Goal: Task Accomplishment & Management: Use online tool/utility

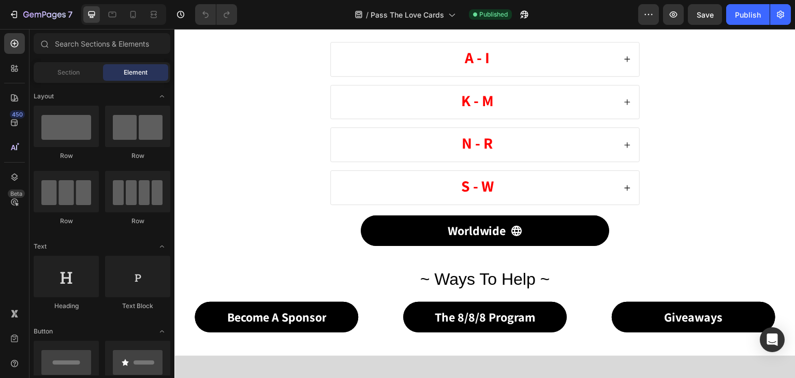
scroll to position [259, 0]
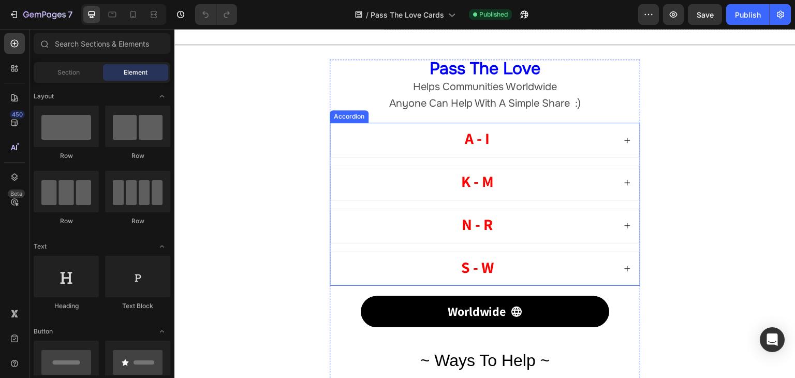
click at [485, 143] on strong "A - I" at bounding box center [477, 138] width 25 height 21
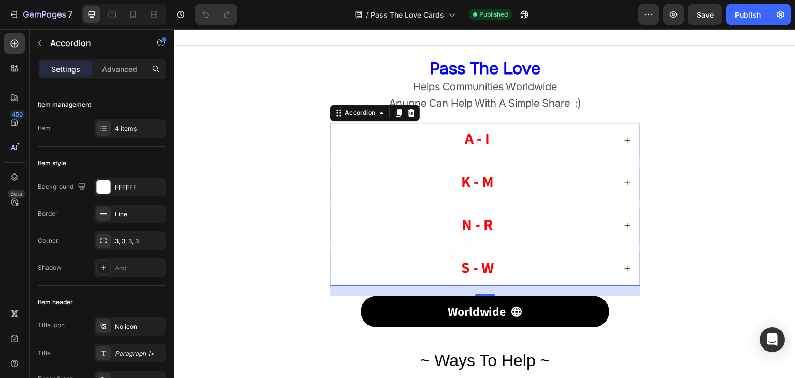
click at [626, 140] on div "A - I" at bounding box center [485, 140] width 309 height 34
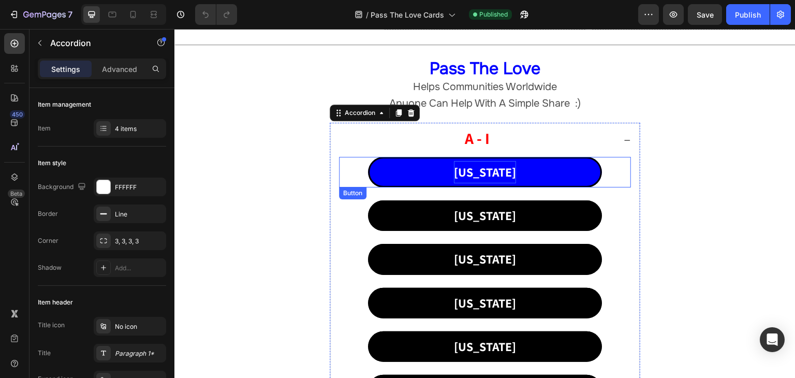
click at [494, 171] on p "[US_STATE]" at bounding box center [485, 172] width 62 height 22
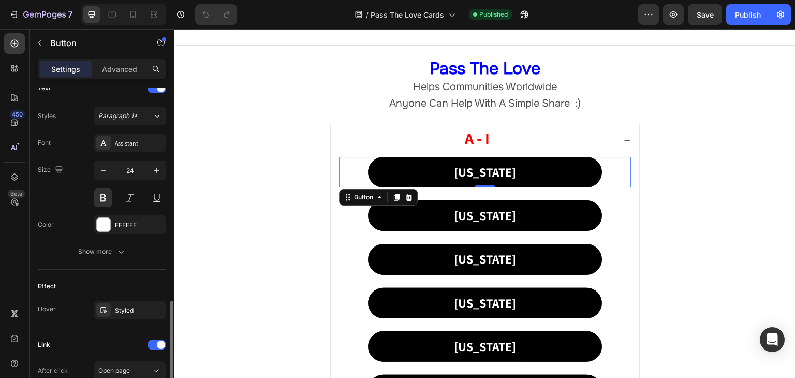
scroll to position [502, 0]
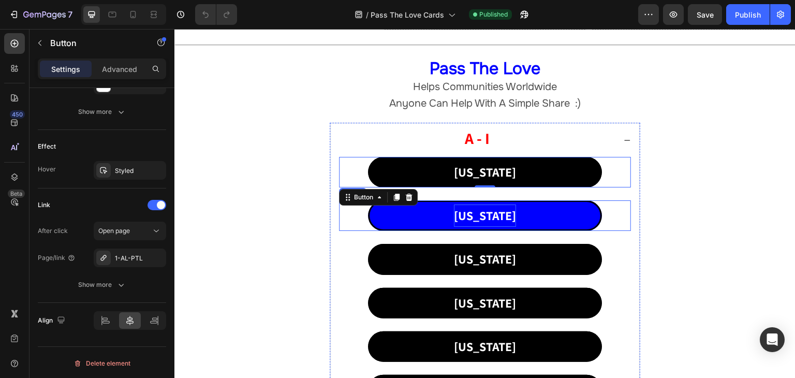
click at [475, 216] on p "[US_STATE]" at bounding box center [485, 216] width 62 height 22
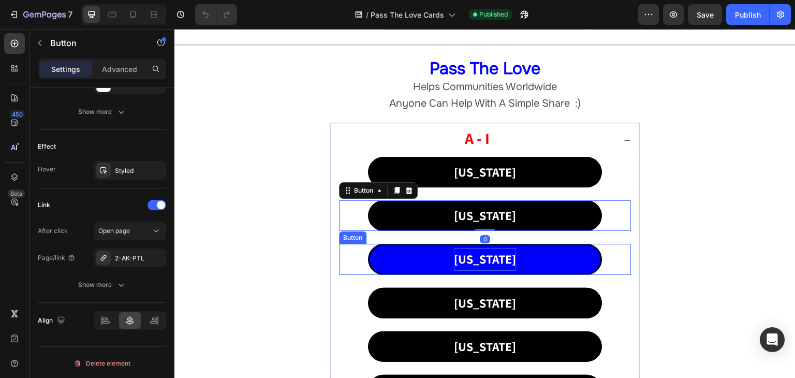
click at [482, 258] on p "[US_STATE]" at bounding box center [485, 259] width 62 height 22
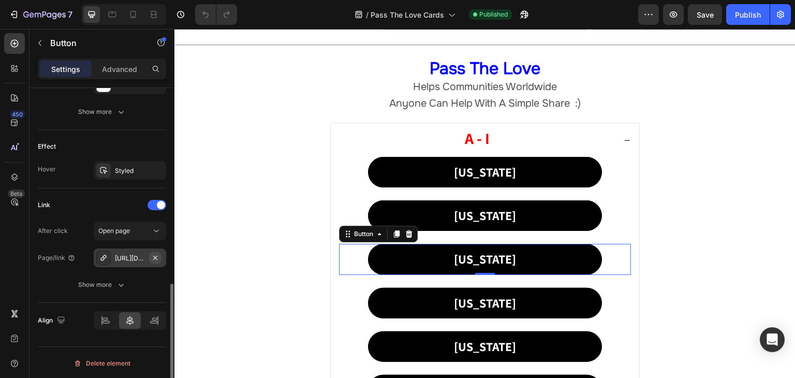
click at [154, 255] on icon "button" at bounding box center [155, 257] width 4 height 4
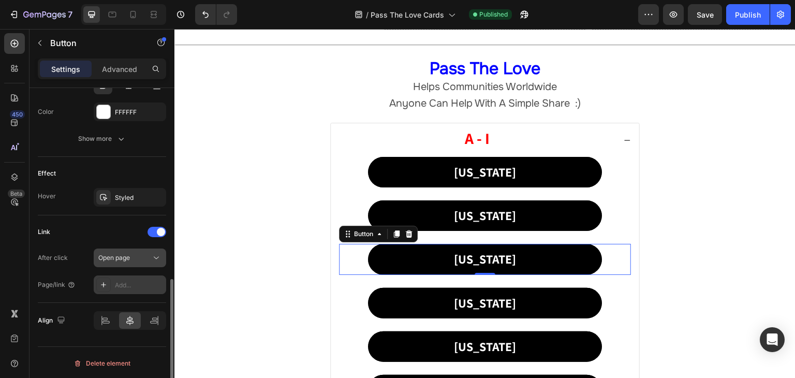
click at [153, 260] on icon at bounding box center [156, 258] width 10 height 10
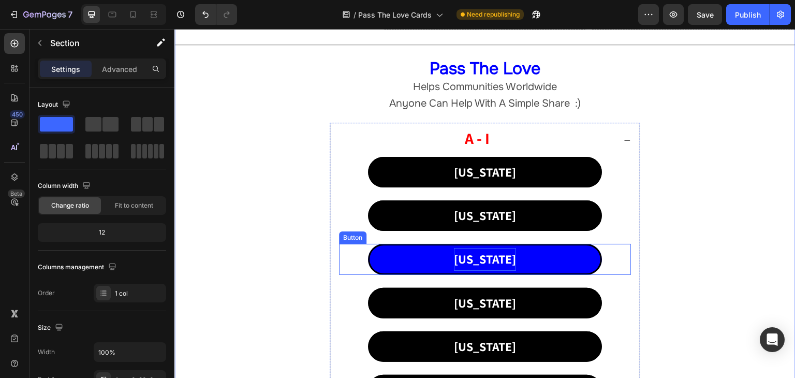
click at [480, 256] on p "[US_STATE]" at bounding box center [485, 259] width 62 height 22
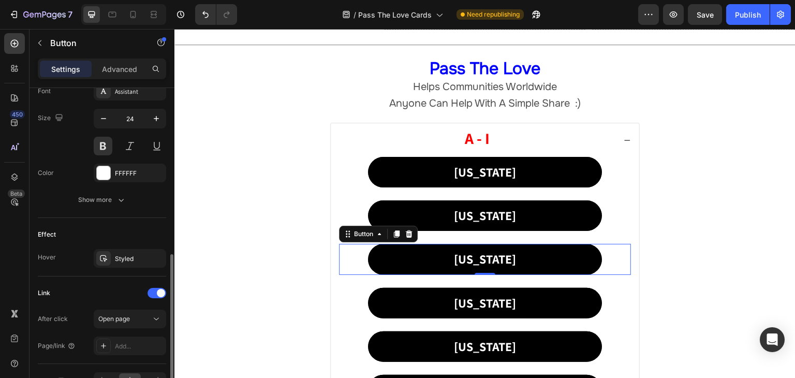
scroll to position [475, 0]
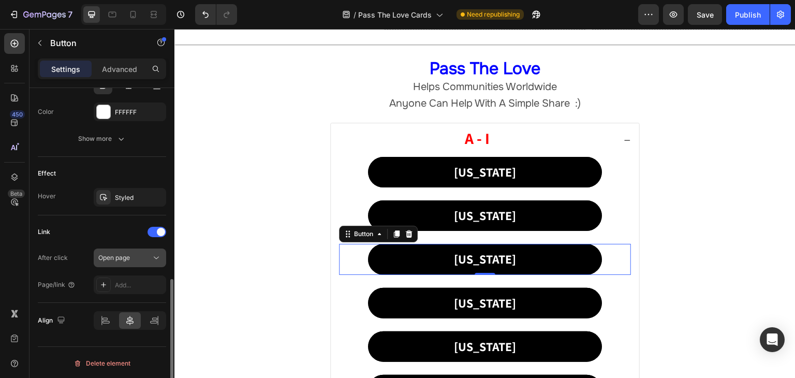
click at [161, 253] on icon at bounding box center [156, 258] width 10 height 10
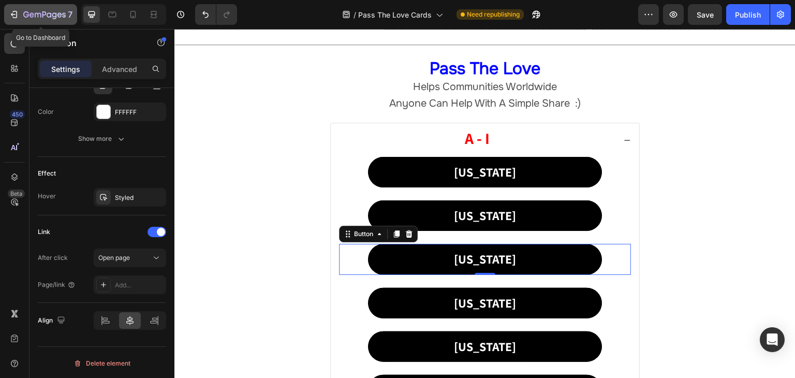
click at [20, 10] on div "7" at bounding box center [41, 14] width 64 height 12
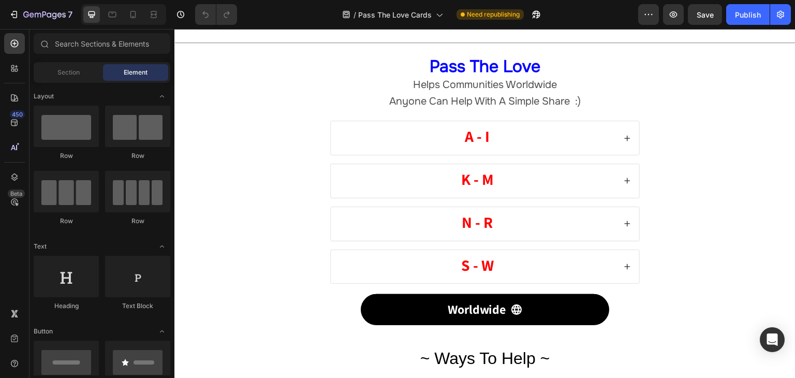
scroll to position [259, 0]
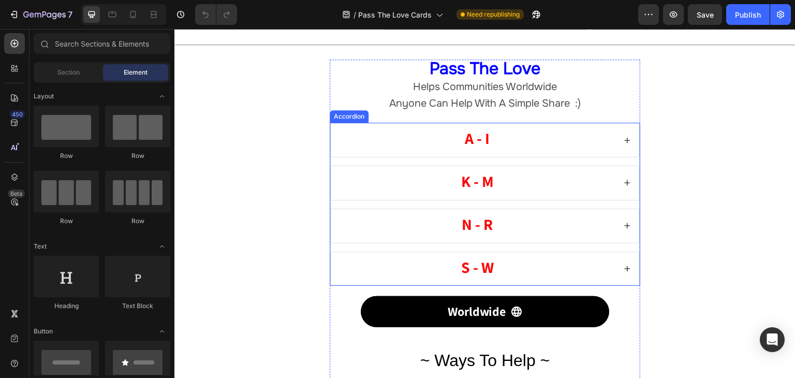
click at [478, 139] on strong "A - I" at bounding box center [477, 138] width 25 height 21
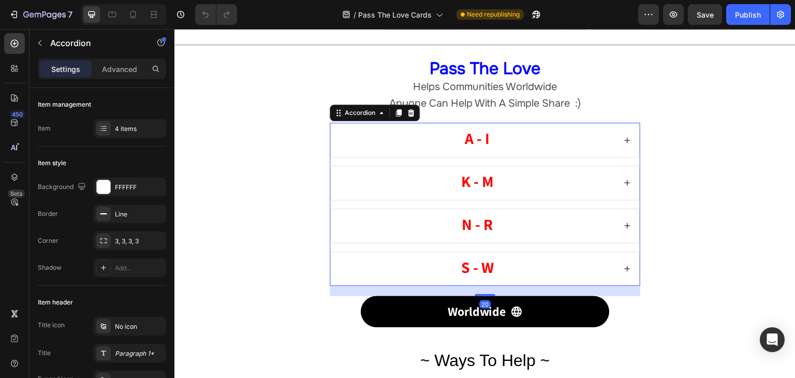
click at [610, 137] on div "A - I" at bounding box center [485, 140] width 309 height 34
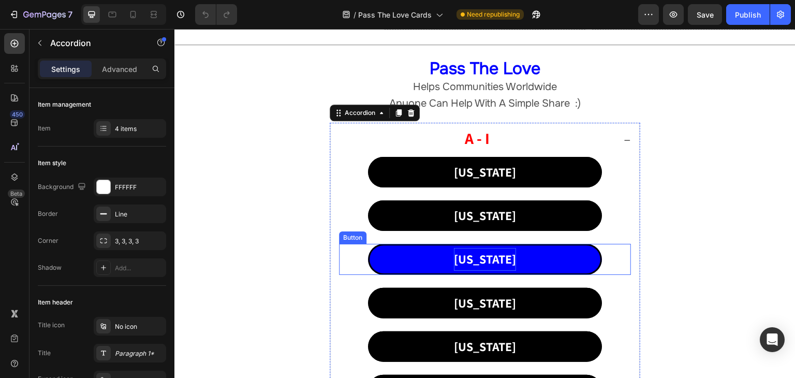
click at [474, 254] on p "[US_STATE]" at bounding box center [485, 259] width 62 height 22
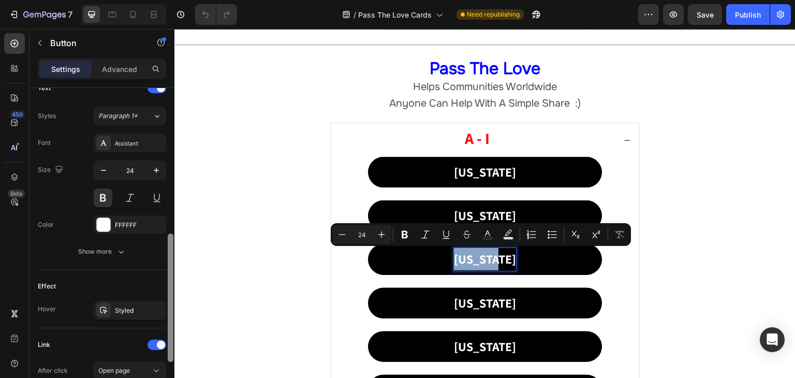
scroll to position [475, 0]
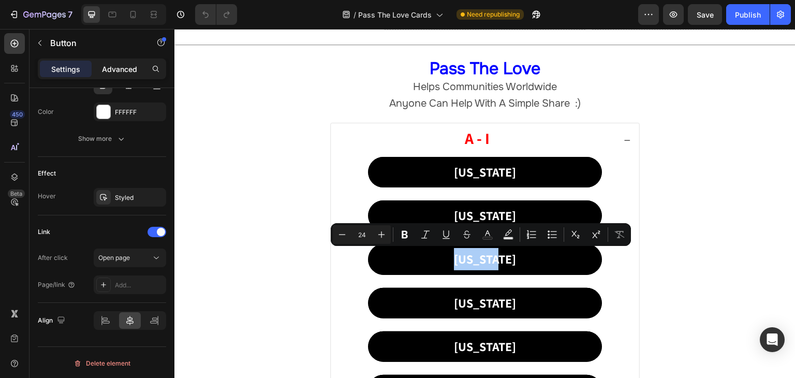
click at [139, 68] on div "Advanced" at bounding box center [120, 69] width 52 height 17
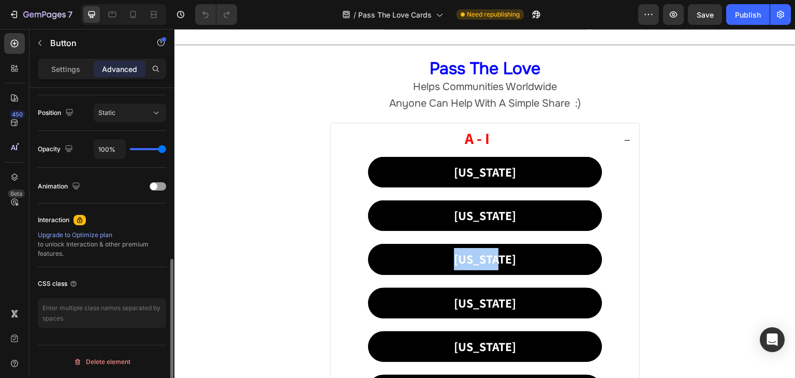
scroll to position [370, 0]
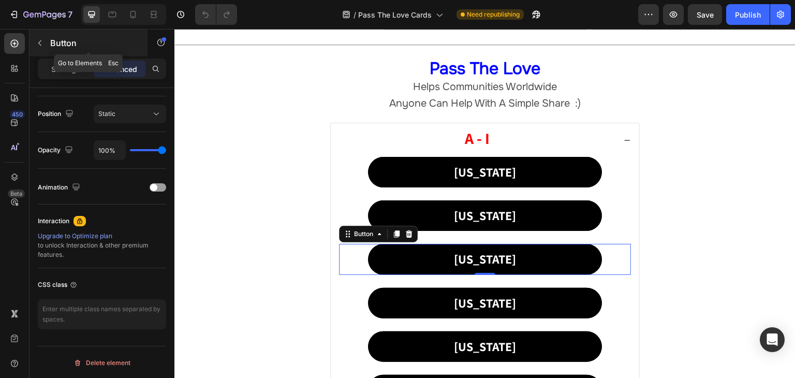
click at [66, 40] on p "Button" at bounding box center [94, 43] width 88 height 12
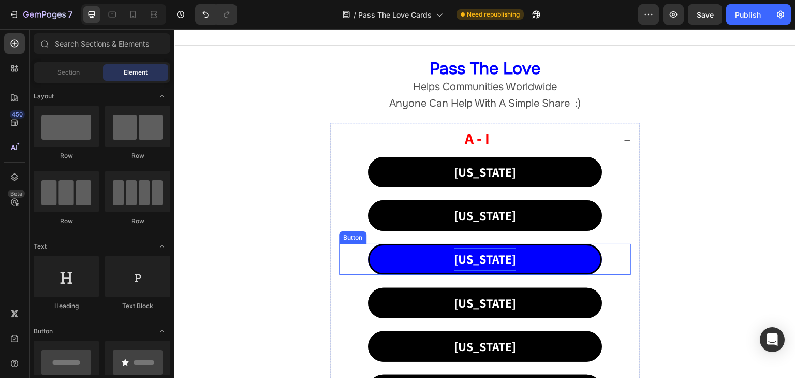
click at [481, 260] on p "[US_STATE]" at bounding box center [485, 259] width 62 height 22
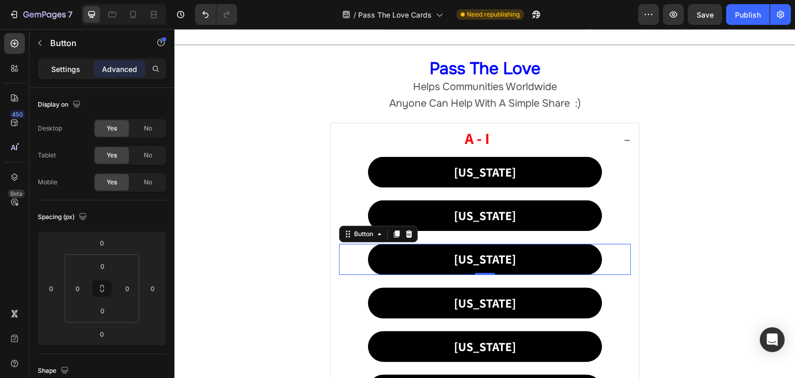
click at [82, 61] on div "Settings" at bounding box center [66, 69] width 52 height 17
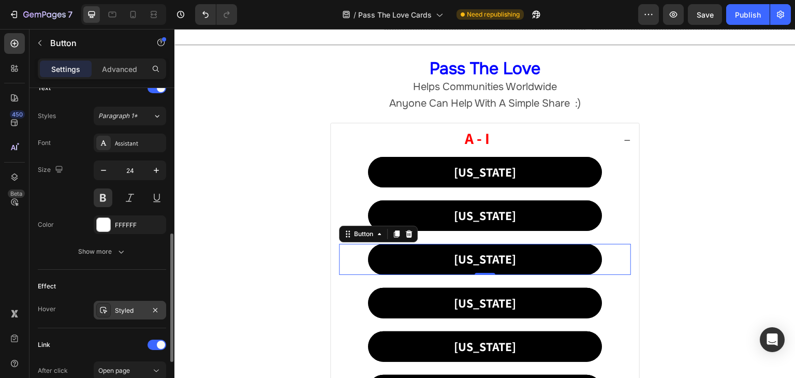
scroll to position [414, 0]
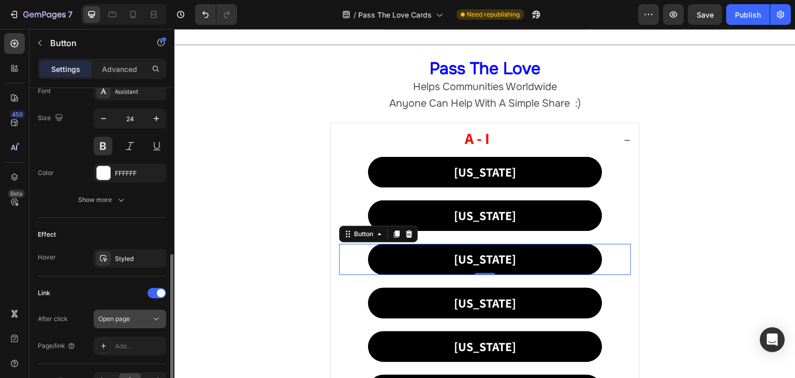
click at [162, 315] on button "Open page" at bounding box center [130, 319] width 72 height 19
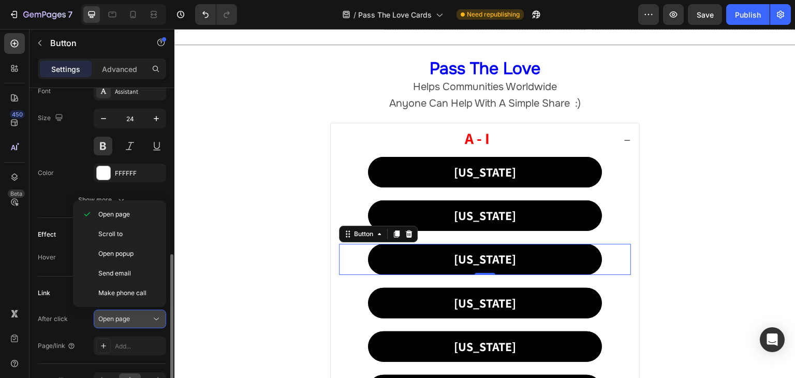
click at [125, 317] on span "Open page" at bounding box center [114, 319] width 32 height 8
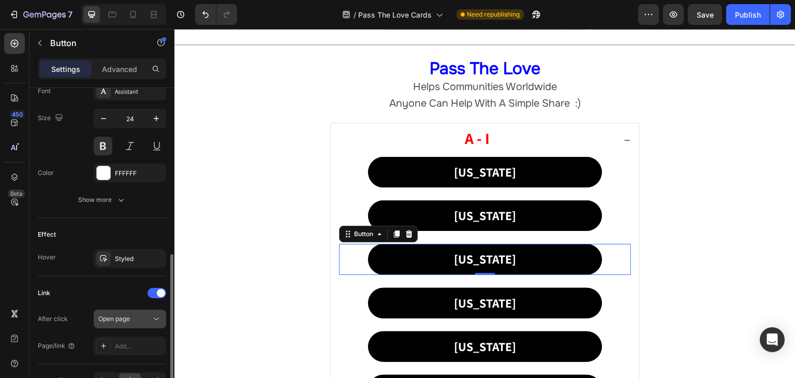
click at [155, 315] on icon at bounding box center [156, 319] width 10 height 10
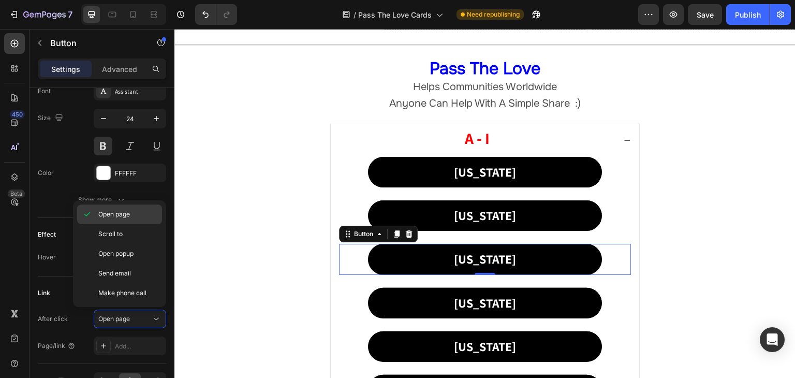
click at [118, 217] on span "Open page" at bounding box center [114, 214] width 32 height 9
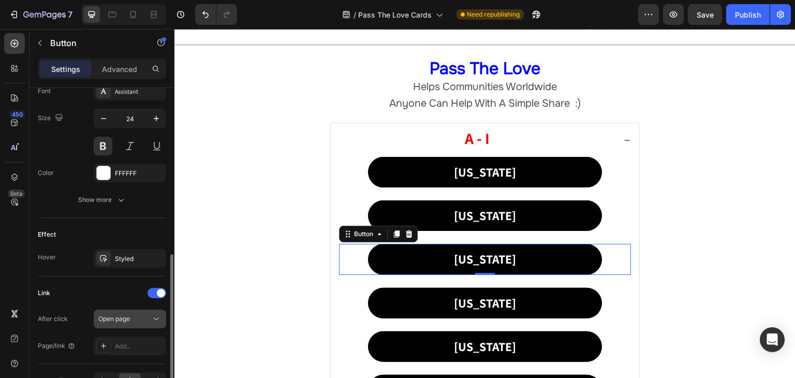
click at [154, 315] on icon at bounding box center [156, 319] width 10 height 10
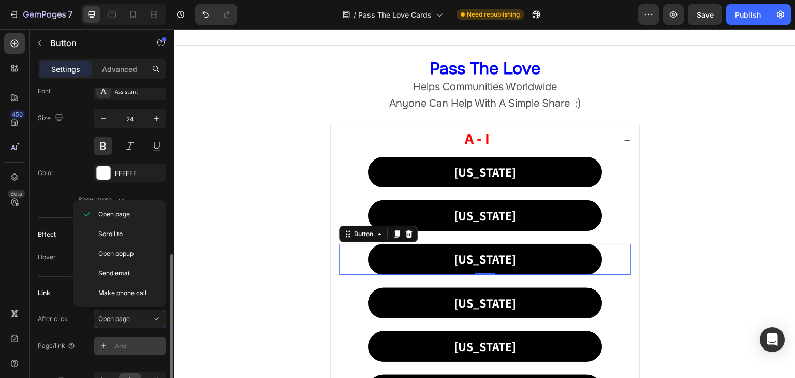
click at [123, 342] on div "Add..." at bounding box center [139, 346] width 49 height 9
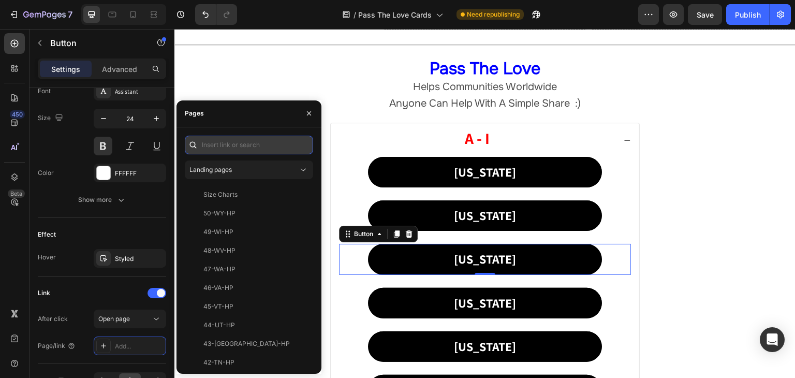
click at [262, 145] on input "text" at bounding box center [249, 145] width 128 height 19
paste input "3-AZ-PTL"
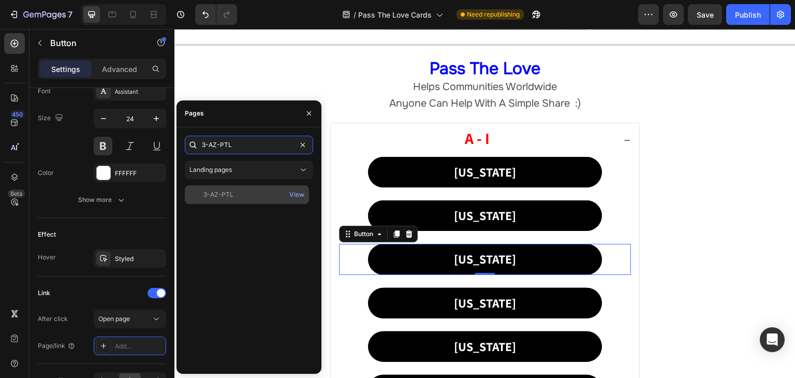
type input "3-AZ-PTL"
click at [221, 196] on div "3-AZ-PTL" at bounding box center [219, 194] width 30 height 9
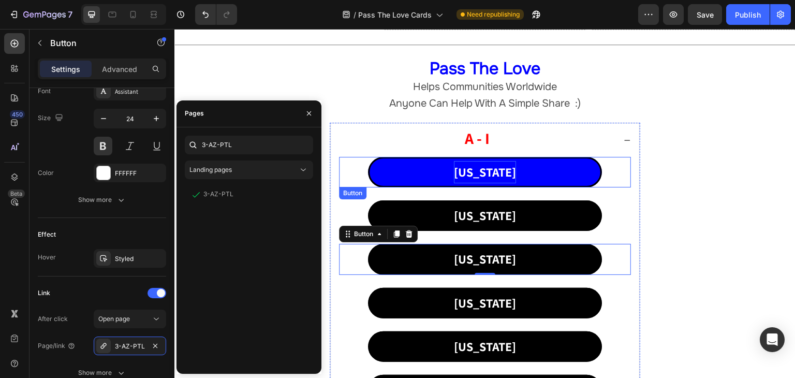
click at [484, 169] on p "[US_STATE]" at bounding box center [485, 172] width 62 height 22
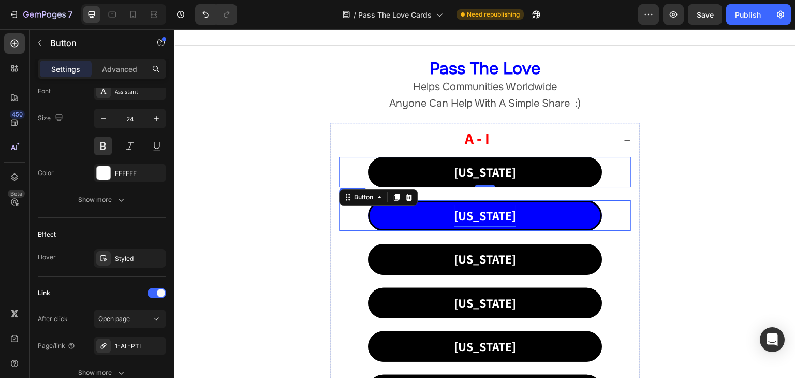
click at [472, 218] on p "[US_STATE]" at bounding box center [485, 216] width 62 height 22
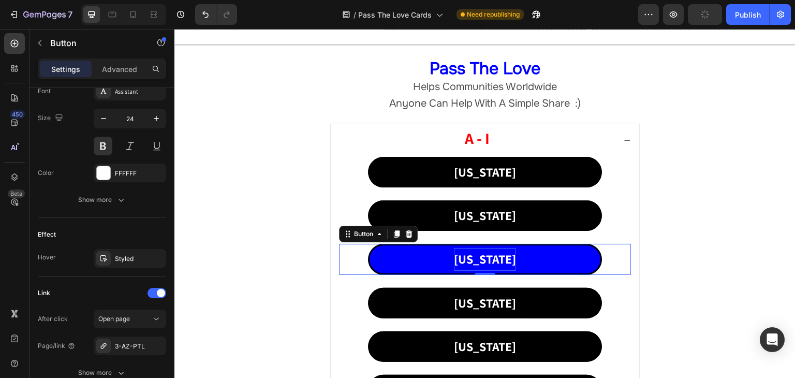
click at [480, 256] on p "[US_STATE]" at bounding box center [485, 259] width 62 height 22
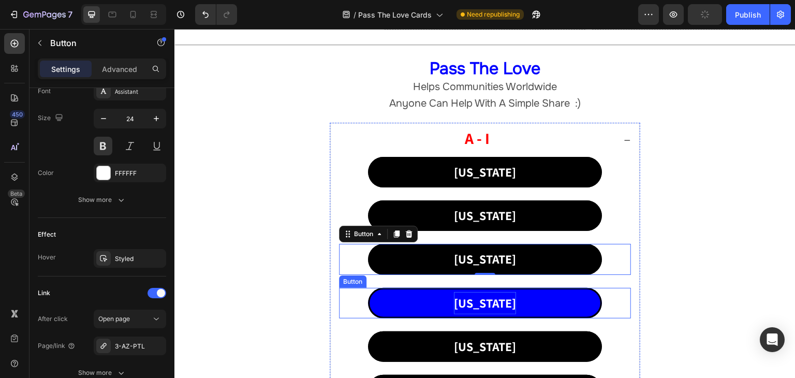
click at [478, 300] on p "[US_STATE]" at bounding box center [485, 303] width 62 height 22
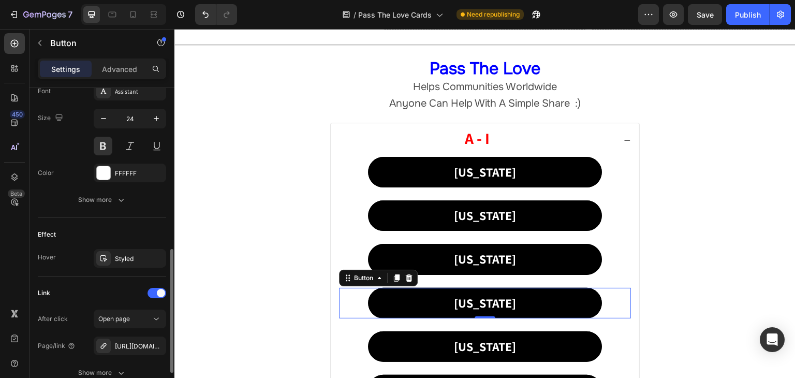
click at [53, 347] on div "Page/link" at bounding box center [57, 345] width 38 height 9
click at [153, 344] on icon "button" at bounding box center [155, 346] width 8 height 8
click at [133, 342] on div "Add..." at bounding box center [139, 346] width 49 height 9
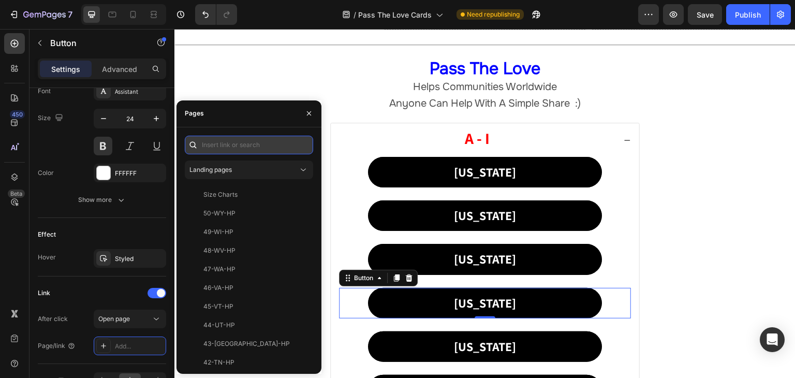
click at [241, 136] on input "text" at bounding box center [249, 145] width 128 height 19
paste input "4-AR-PTL"
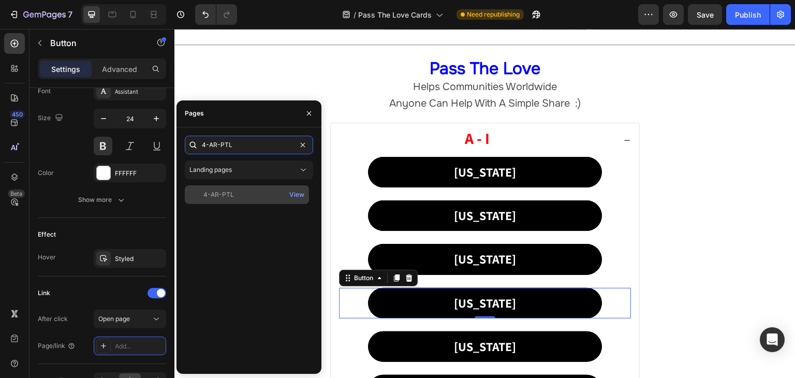
type input "4-AR-PTL"
click at [220, 198] on div "4-AR-PTL" at bounding box center [219, 194] width 31 height 9
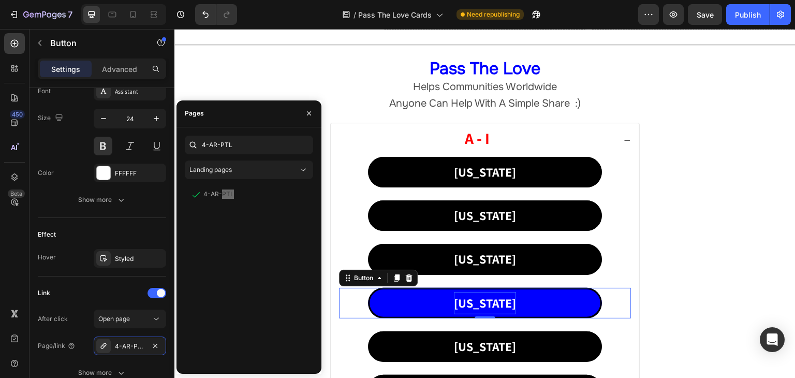
click at [487, 303] on p "[US_STATE]" at bounding box center [485, 303] width 62 height 22
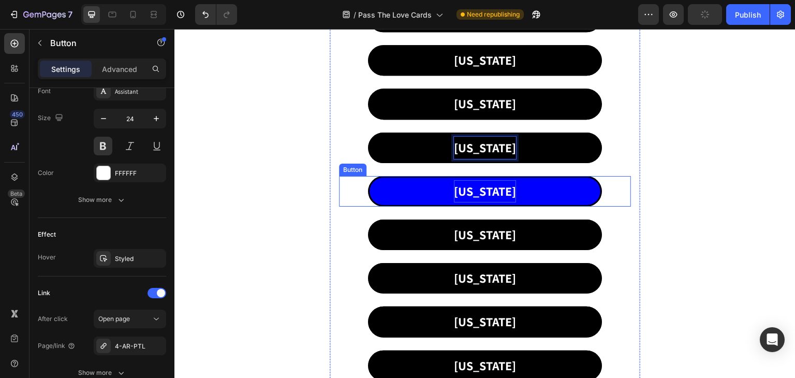
click at [484, 191] on p "[US_STATE]" at bounding box center [485, 191] width 62 height 22
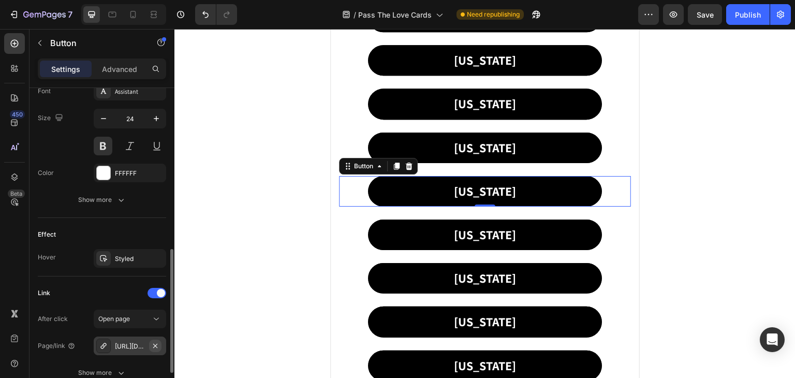
click at [155, 343] on icon "button" at bounding box center [155, 345] width 4 height 4
click at [131, 342] on div "Add..." at bounding box center [139, 346] width 49 height 9
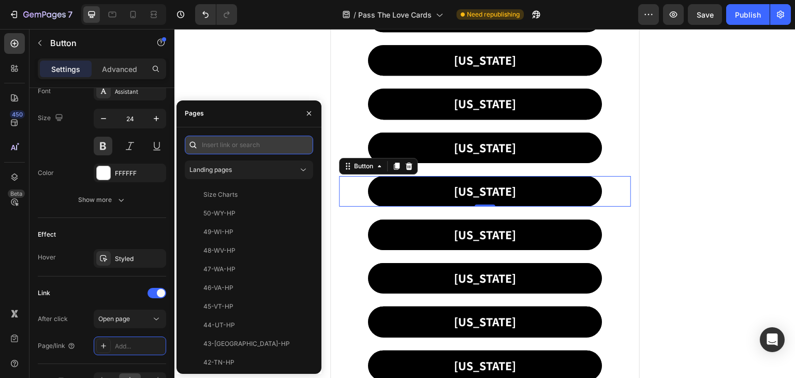
click at [238, 142] on input "text" at bounding box center [249, 145] width 128 height 19
paste input "5-CA-PTL"
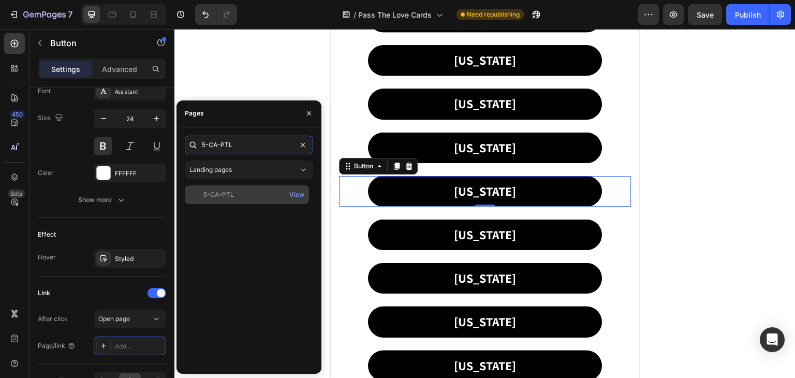
type input "5-CA-PTL"
click at [229, 194] on div "5-CA-PTL" at bounding box center [219, 194] width 31 height 9
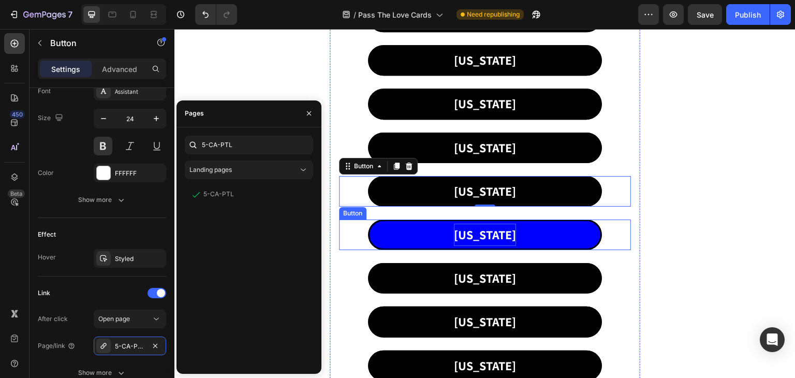
click at [478, 230] on p "[US_STATE]" at bounding box center [485, 235] width 62 height 22
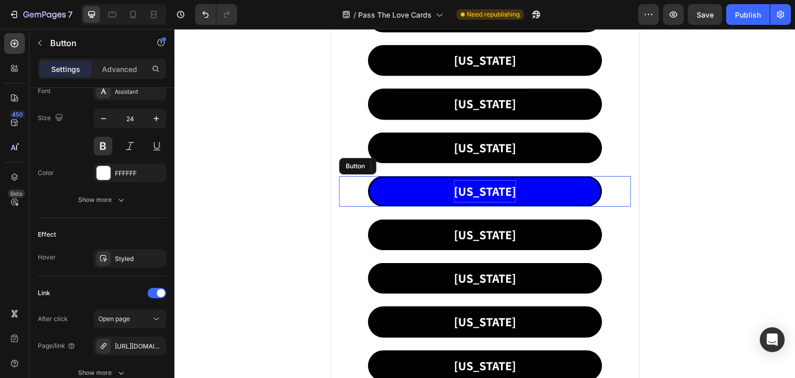
click at [463, 192] on p "[US_STATE]" at bounding box center [485, 191] width 62 height 22
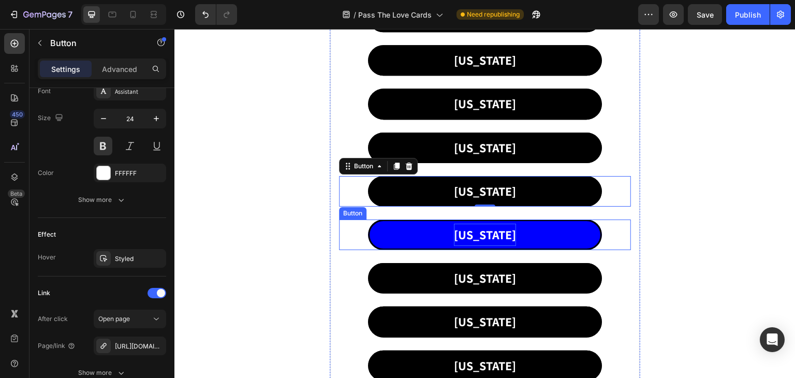
click at [476, 239] on p "[US_STATE]" at bounding box center [485, 235] width 62 height 22
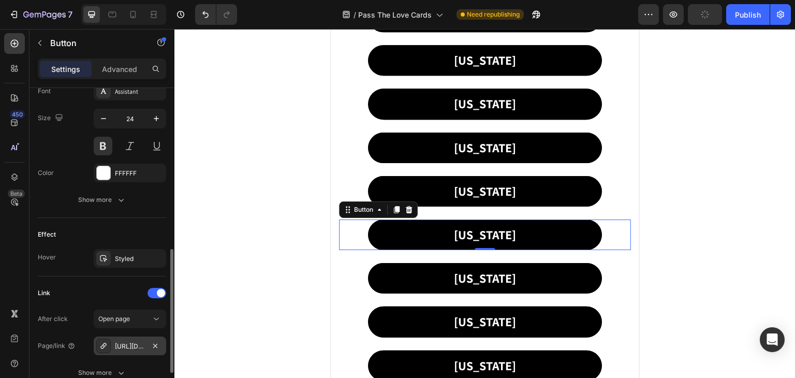
click at [140, 347] on div "https://coldstreets.com/ptl-co" at bounding box center [130, 346] width 30 height 9
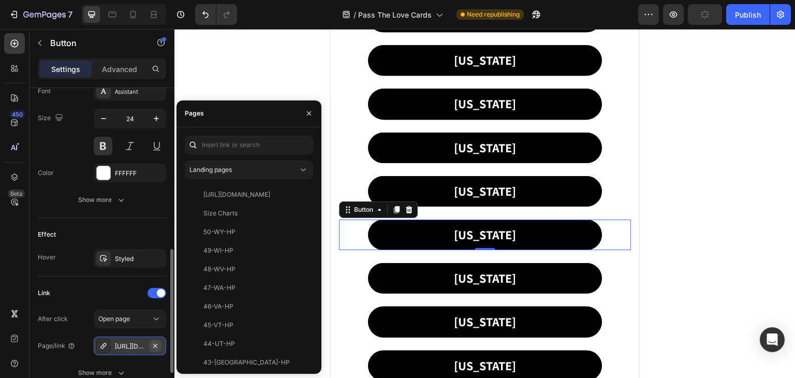
click at [156, 342] on icon "button" at bounding box center [155, 346] width 8 height 8
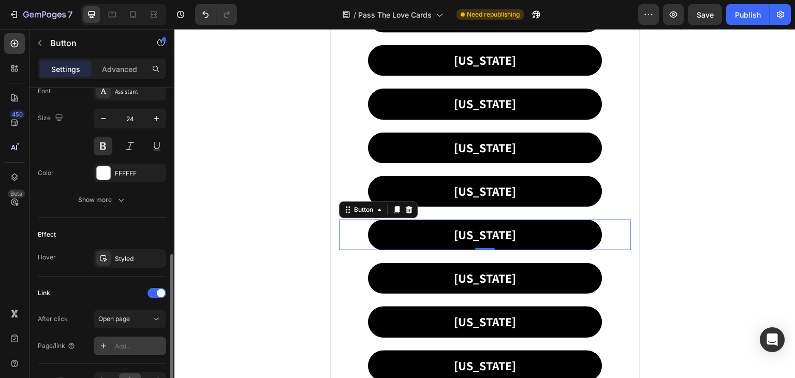
click at [137, 337] on div "Add..." at bounding box center [130, 346] width 72 height 19
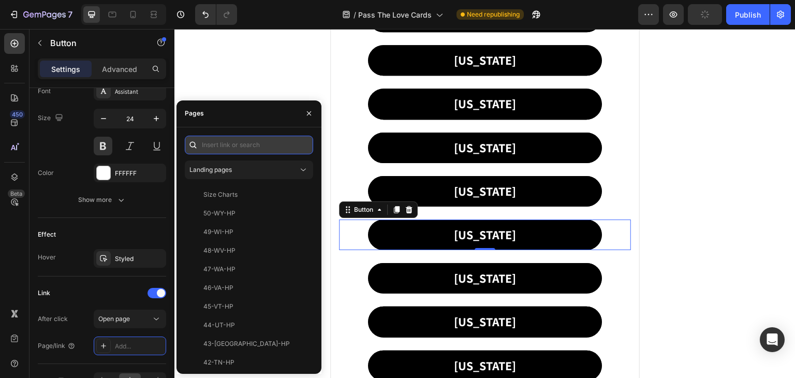
paste input "6-CO-PTL"
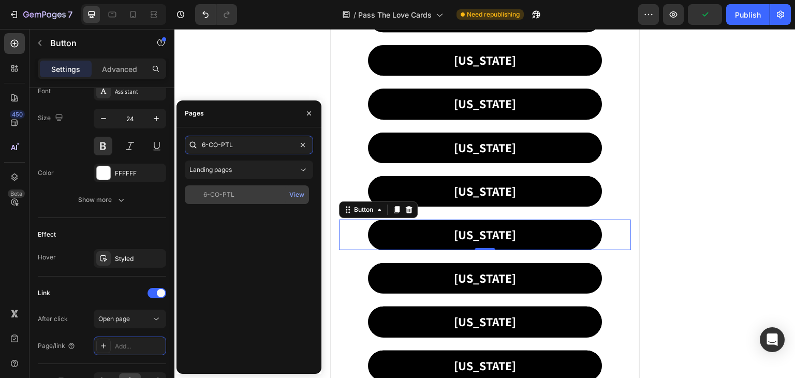
type input "6-CO-PTL"
click at [221, 195] on div "6-CO-PTL" at bounding box center [219, 194] width 31 height 9
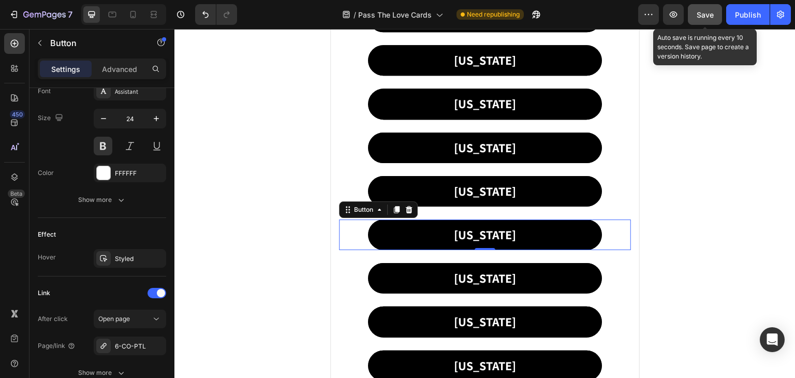
click at [699, 16] on span "Save" at bounding box center [705, 14] width 17 height 9
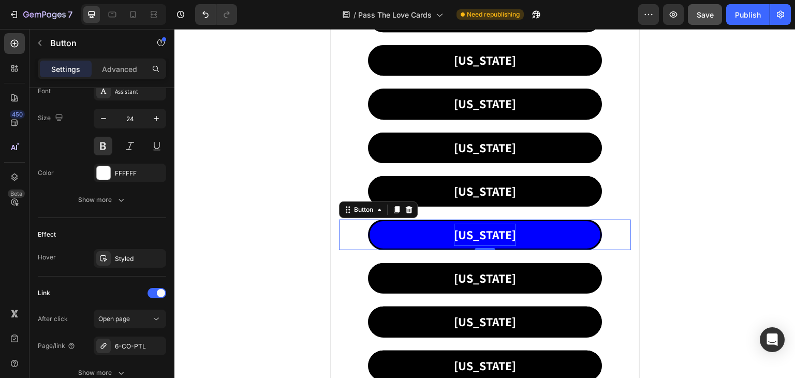
click at [477, 233] on p "[US_STATE]" at bounding box center [485, 235] width 62 height 22
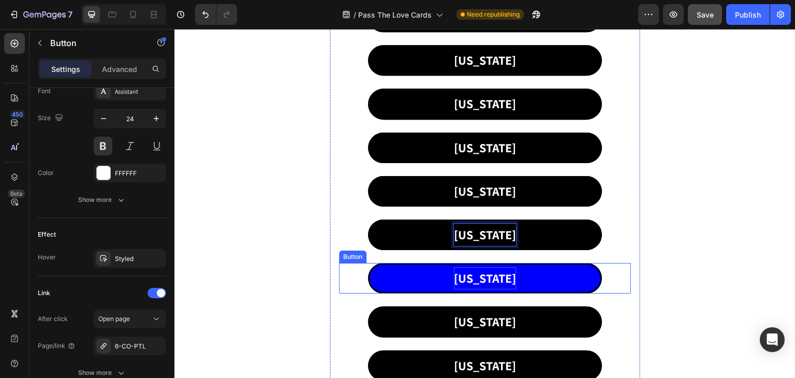
click at [471, 273] on p "[US_STATE]" at bounding box center [485, 278] width 62 height 22
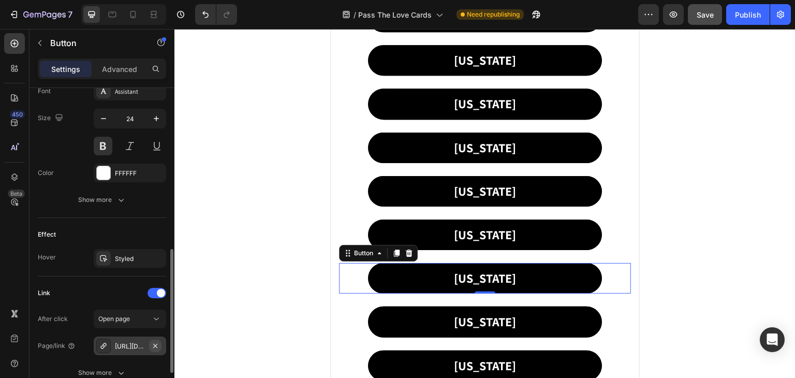
click at [152, 342] on icon "button" at bounding box center [155, 346] width 8 height 8
click at [140, 342] on div "Add..." at bounding box center [139, 346] width 49 height 9
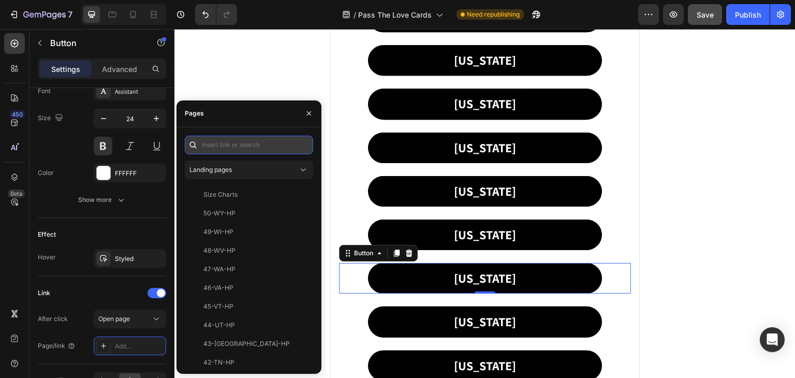
click at [213, 146] on input "text" at bounding box center [249, 145] width 128 height 19
paste input "7-CT-PTL"
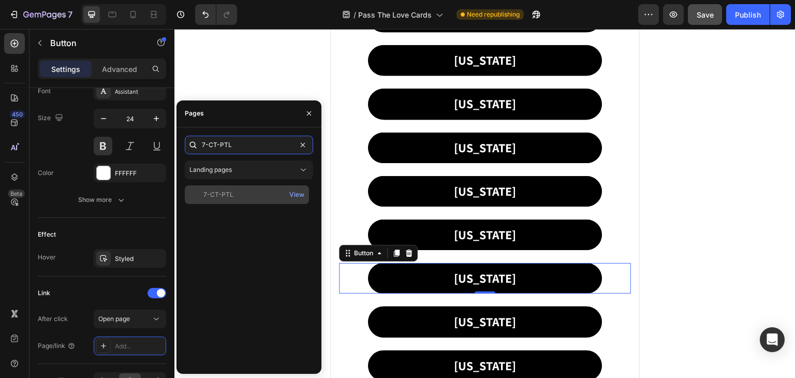
type input "7-CT-PTL"
click at [238, 197] on div "7-CT-PTL" at bounding box center [247, 194] width 116 height 9
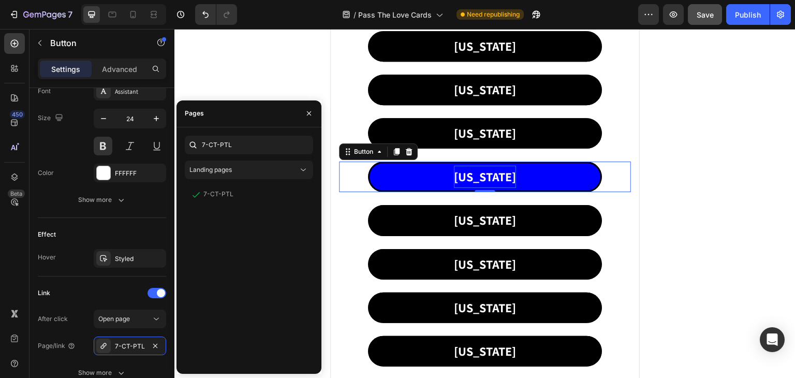
scroll to position [518, 0]
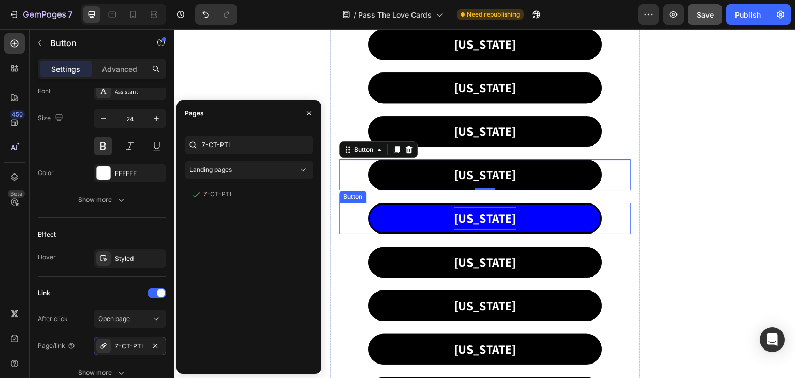
click at [473, 222] on p "[US_STATE]" at bounding box center [485, 218] width 62 height 22
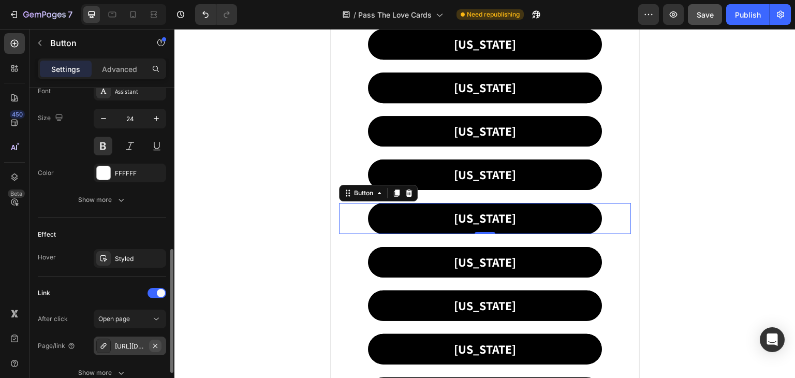
click at [159, 340] on button "button" at bounding box center [155, 346] width 12 height 12
click at [119, 342] on div "Add..." at bounding box center [139, 346] width 49 height 9
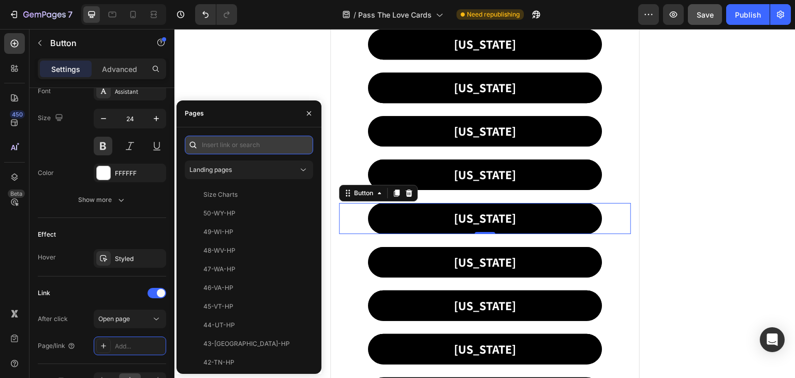
click at [216, 140] on input "text" at bounding box center [249, 145] width 128 height 19
paste input "8-DE-PTL"
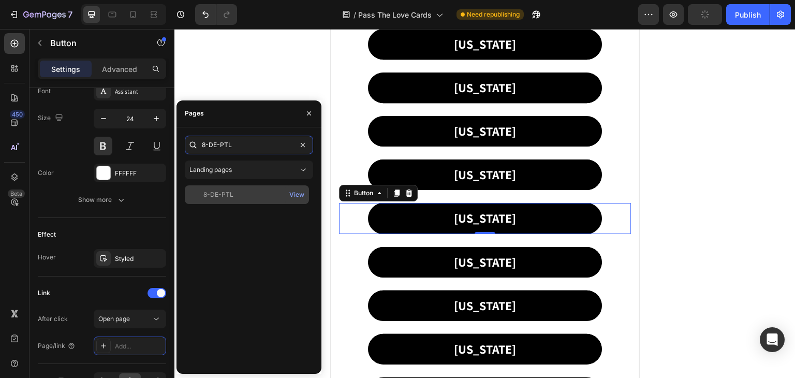
type input "8-DE-PTL"
click at [222, 192] on div "8-DE-PTL" at bounding box center [219, 194] width 30 height 9
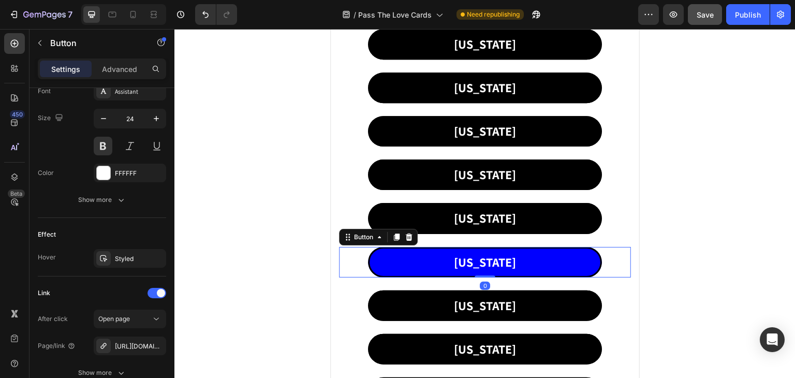
click at [455, 252] on link "[US_STATE]" at bounding box center [485, 262] width 234 height 31
click at [485, 255] on p "[US_STATE]" at bounding box center [485, 262] width 62 height 22
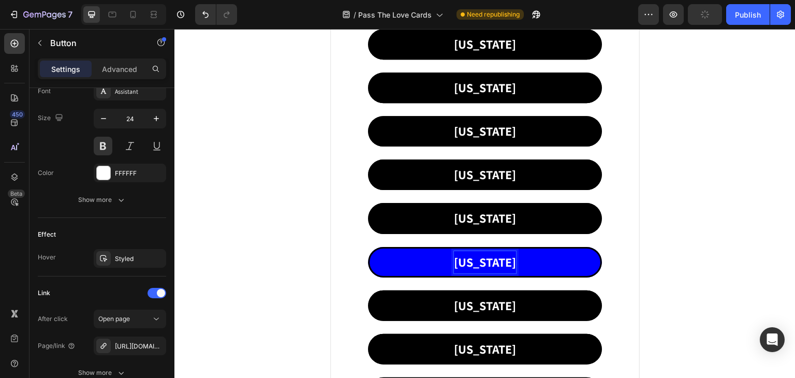
click at [434, 263] on link "[US_STATE]" at bounding box center [485, 262] width 234 height 31
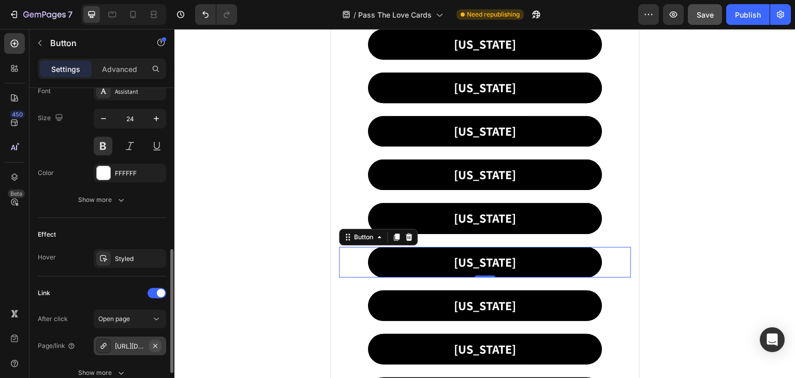
click at [157, 342] on icon "button" at bounding box center [155, 346] width 8 height 8
click at [137, 342] on div "Add..." at bounding box center [139, 346] width 49 height 9
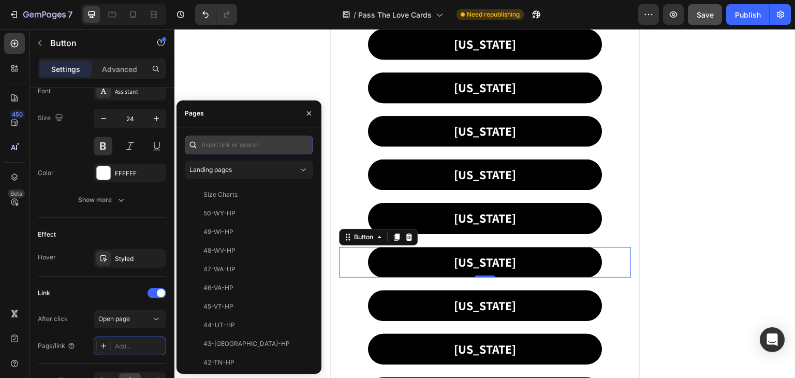
click at [224, 139] on input "text" at bounding box center [249, 145] width 128 height 19
paste input "9-FL-PTL"
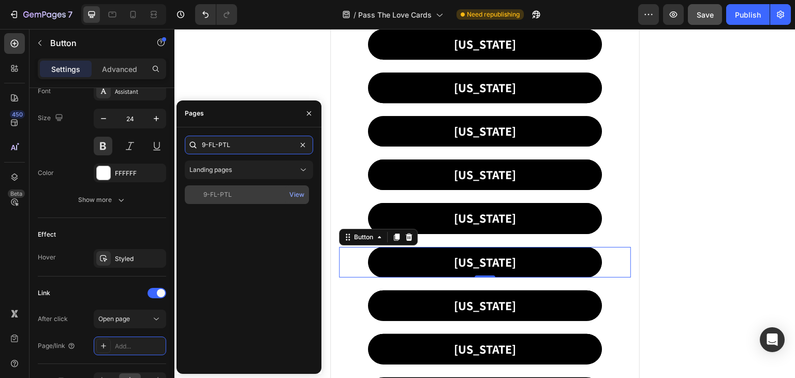
type input "9-FL-PTL"
click at [220, 202] on div "9-FL-PTL View" at bounding box center [247, 194] width 124 height 19
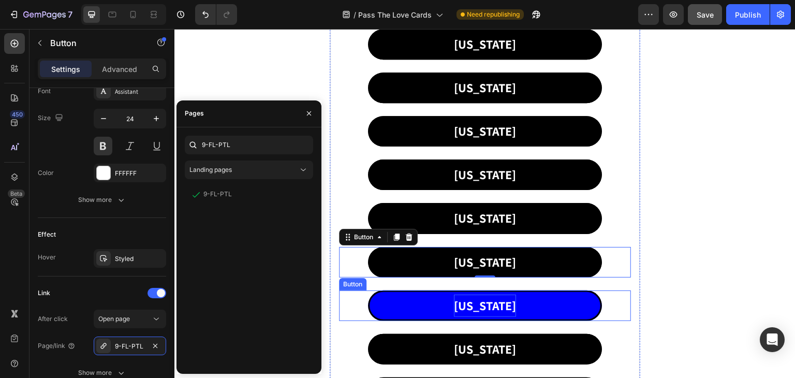
click at [481, 306] on p "[US_STATE]" at bounding box center [485, 306] width 62 height 22
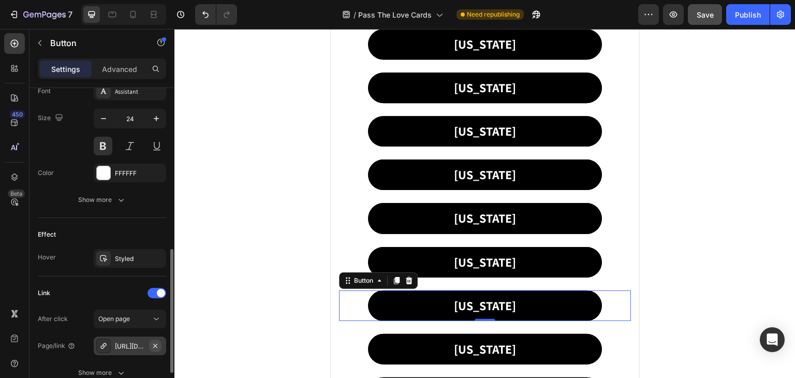
click at [155, 344] on icon "button" at bounding box center [155, 345] width 4 height 4
click at [128, 339] on div "Add..." at bounding box center [130, 346] width 72 height 19
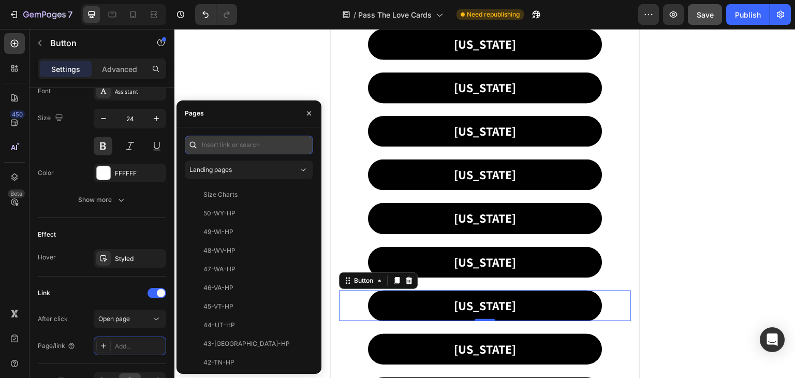
paste input "10-GA-PTL"
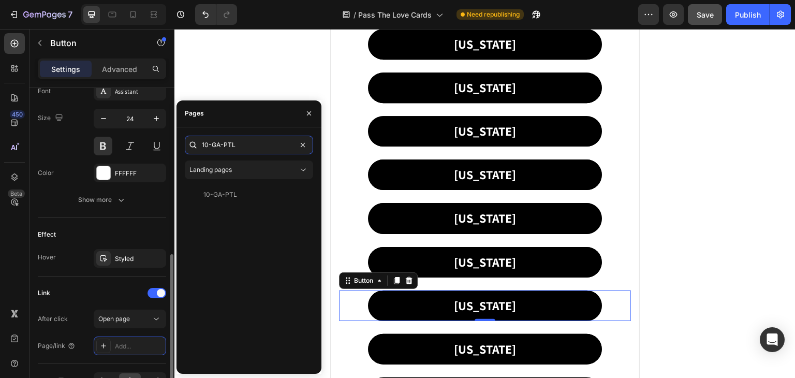
scroll to position [475, 0]
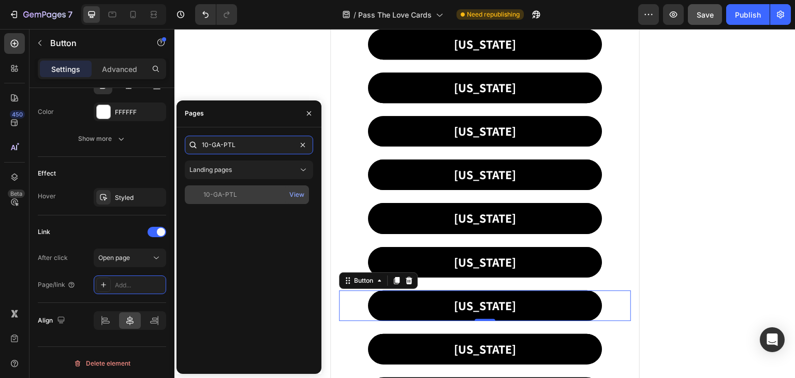
type input "10-GA-PTL"
click at [224, 188] on div "10-GA-PTL View" at bounding box center [247, 194] width 124 height 19
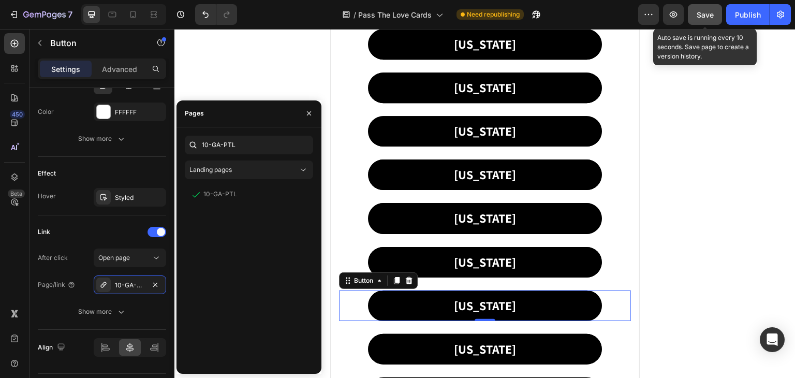
click at [696, 9] on button "Save" at bounding box center [705, 14] width 34 height 21
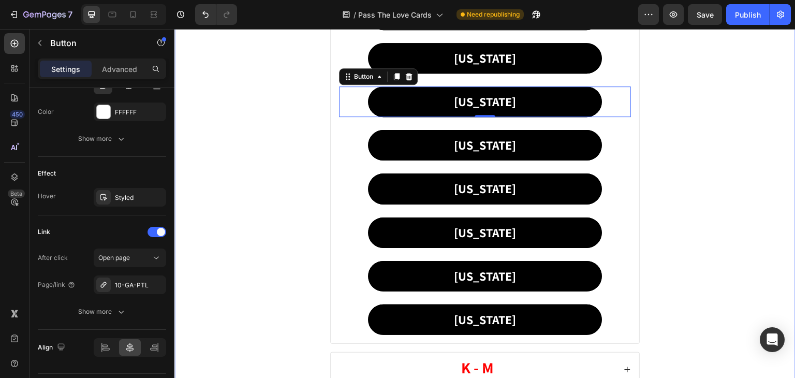
scroll to position [725, 0]
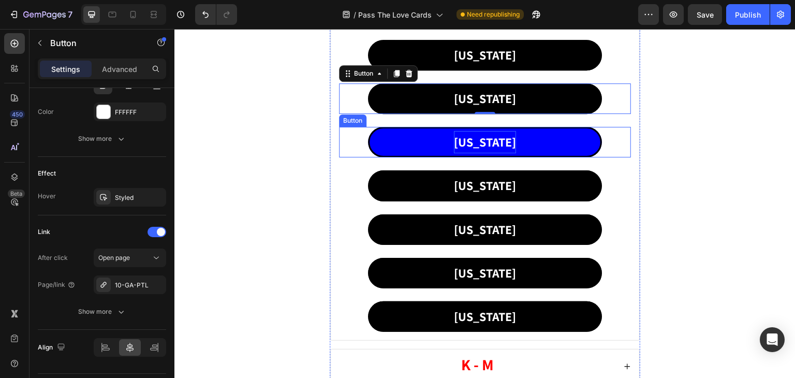
click at [480, 150] on p "[US_STATE]" at bounding box center [485, 142] width 62 height 22
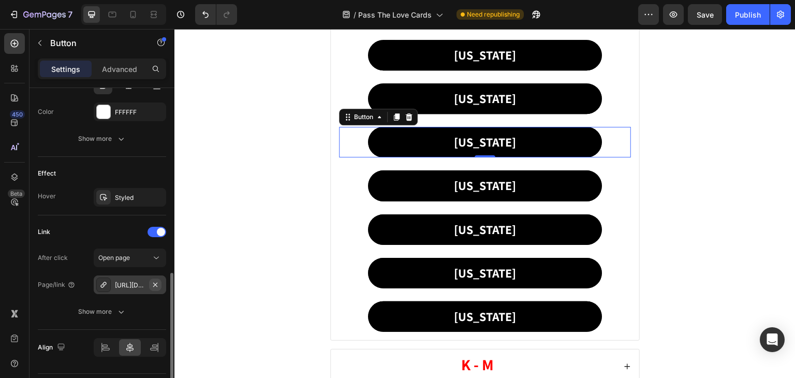
click at [153, 283] on icon "button" at bounding box center [155, 285] width 8 height 8
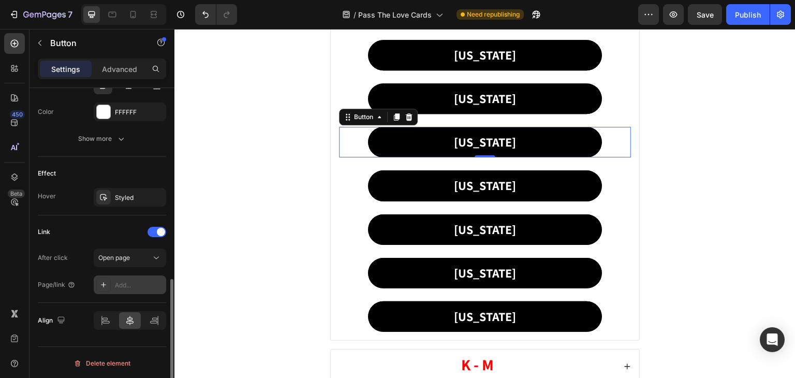
click at [137, 281] on div "Add..." at bounding box center [139, 285] width 49 height 9
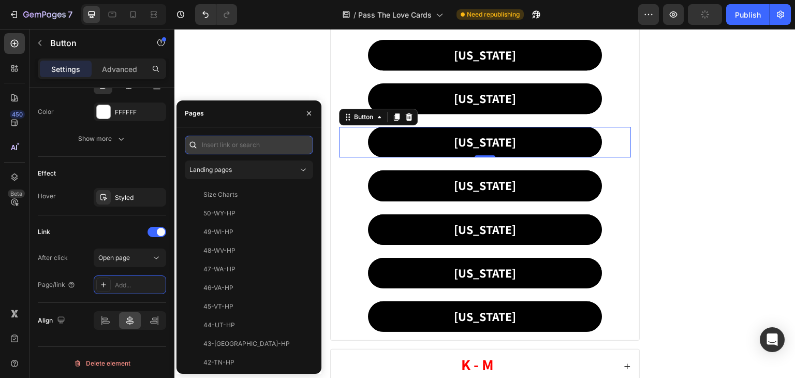
click at [228, 142] on input "text" at bounding box center [249, 145] width 128 height 19
paste input "11-HI-PTL"
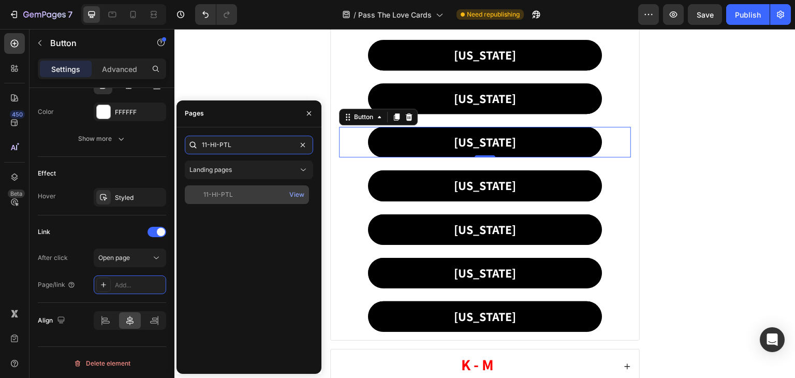
type input "11-HI-PTL"
click at [224, 191] on div "11-HI-PTL" at bounding box center [219, 194] width 30 height 9
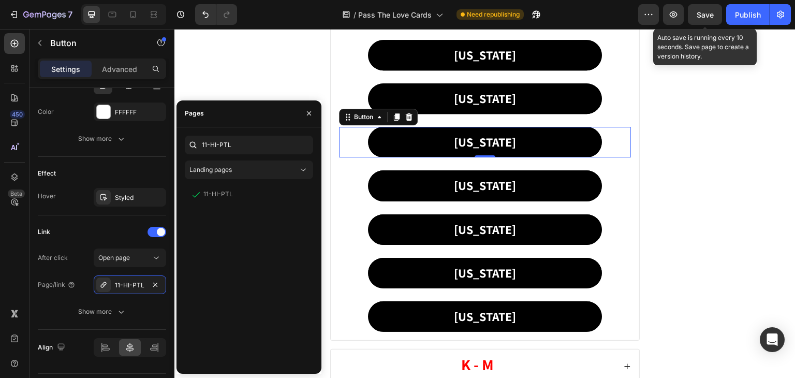
click at [698, 19] on div "Save" at bounding box center [705, 14] width 17 height 11
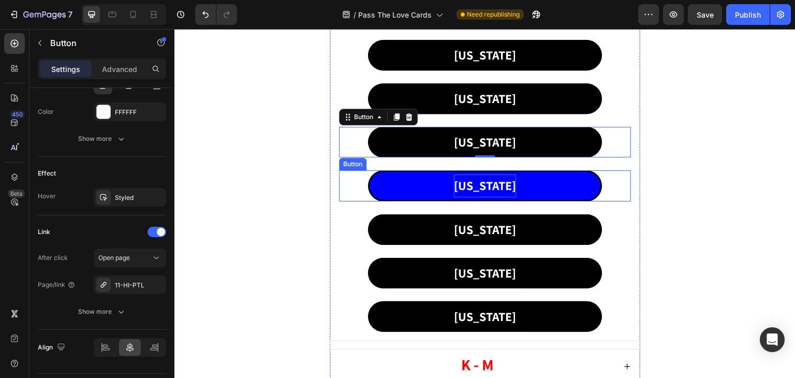
click at [477, 185] on p "[US_STATE]" at bounding box center [485, 186] width 62 height 22
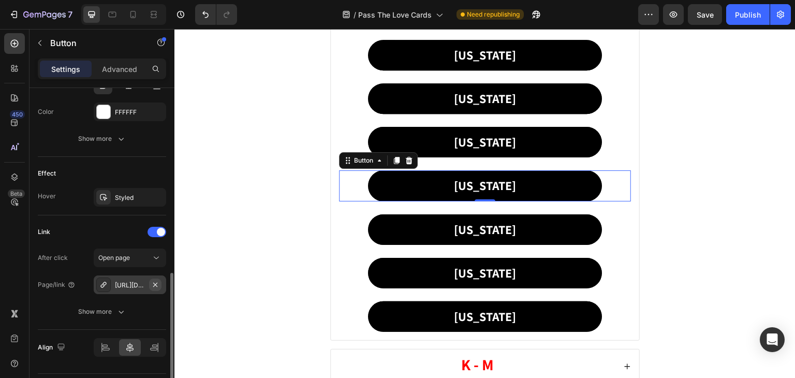
click at [157, 281] on icon "button" at bounding box center [155, 285] width 8 height 8
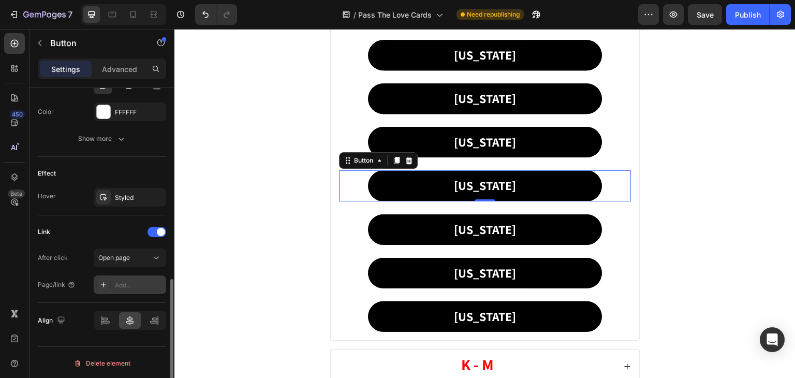
click at [133, 281] on div "Add..." at bounding box center [139, 285] width 49 height 9
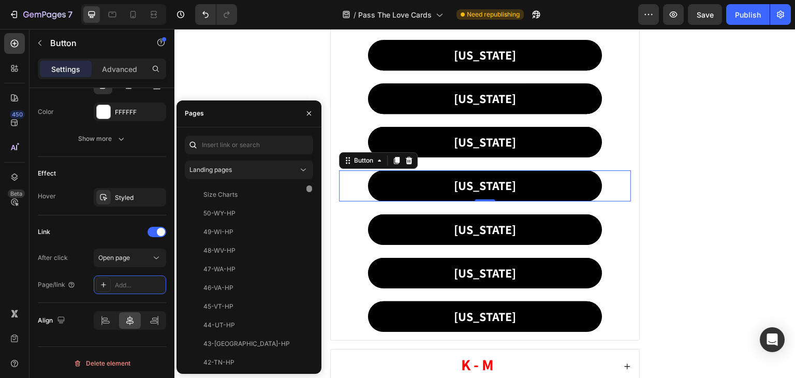
drag, startPoint x: 133, startPoint y: 278, endPoint x: 312, endPoint y: 233, distance: 184.9
click at [312, 233] on div at bounding box center [310, 275] width 8 height 180
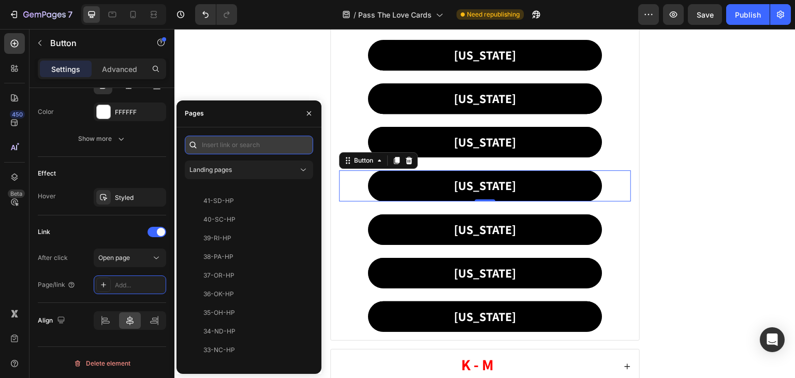
click at [242, 147] on input "text" at bounding box center [249, 145] width 128 height 19
paste input "12-ID-PTL"
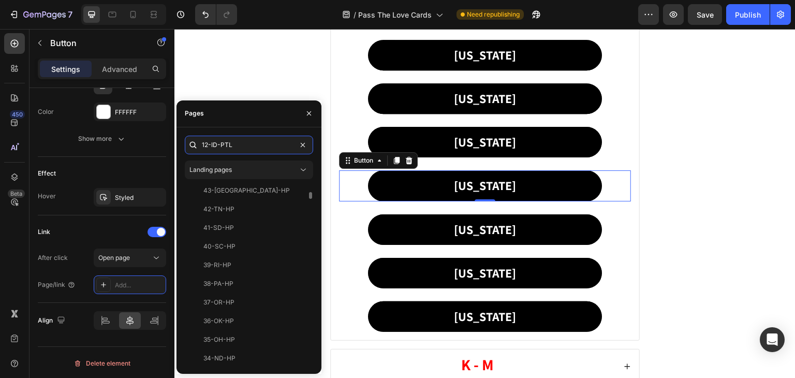
scroll to position [0, 0]
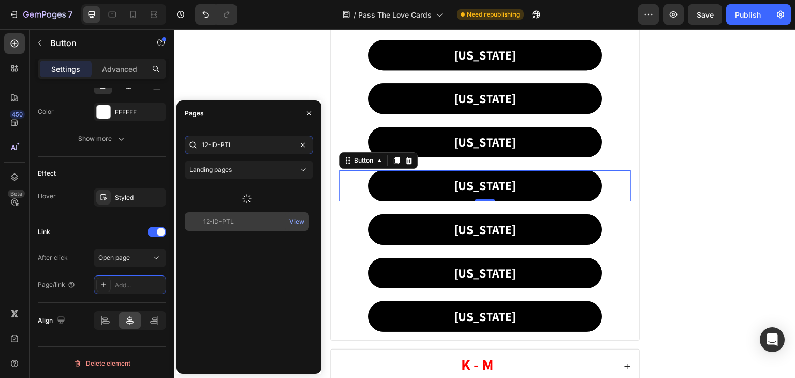
type input "12-ID-PTL"
click at [221, 222] on div "12-ID-PTL View" at bounding box center [249, 275] width 128 height 180
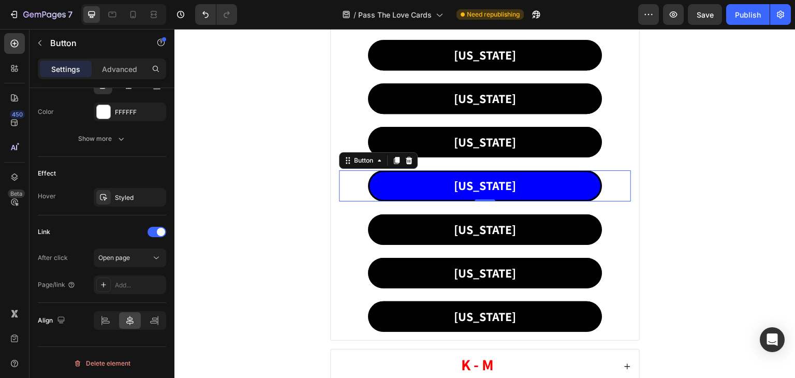
click at [446, 180] on button "[US_STATE]" at bounding box center [485, 185] width 234 height 31
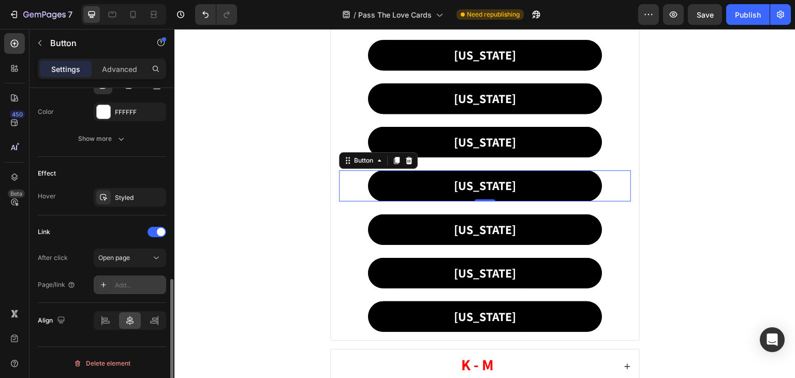
click at [148, 281] on div "Add..." at bounding box center [139, 285] width 49 height 9
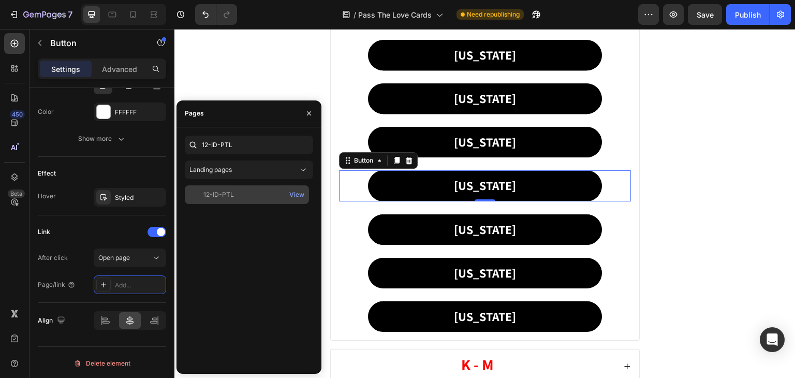
click at [219, 186] on div "12-ID-PTL View" at bounding box center [247, 194] width 124 height 19
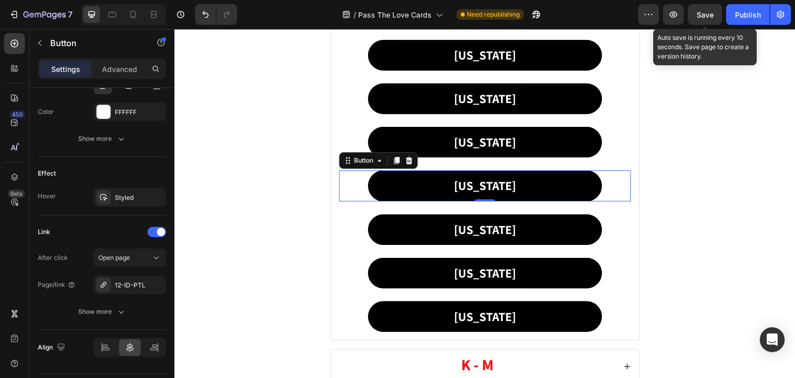
click at [704, 17] on span "Save" at bounding box center [705, 14] width 17 height 9
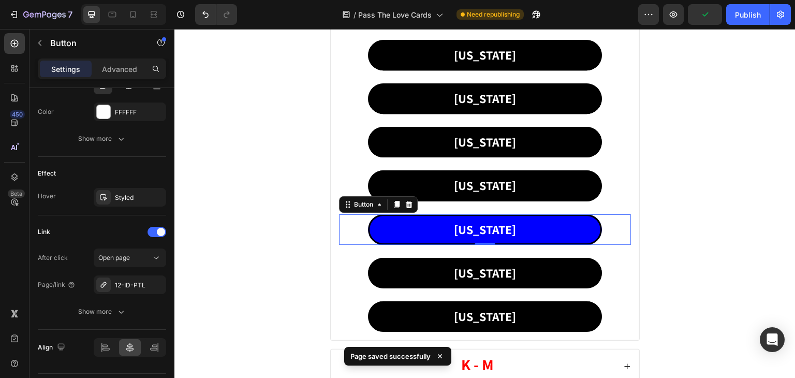
click at [442, 234] on link "[US_STATE]" at bounding box center [485, 229] width 234 height 31
click at [462, 229] on p "[US_STATE]" at bounding box center [485, 230] width 62 height 22
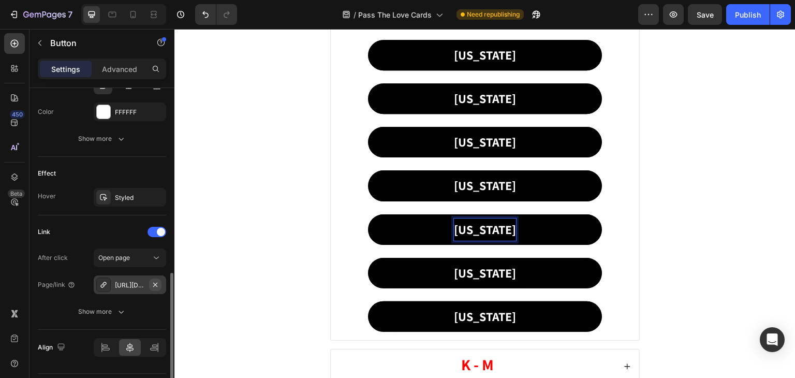
click at [157, 281] on icon "button" at bounding box center [155, 285] width 8 height 8
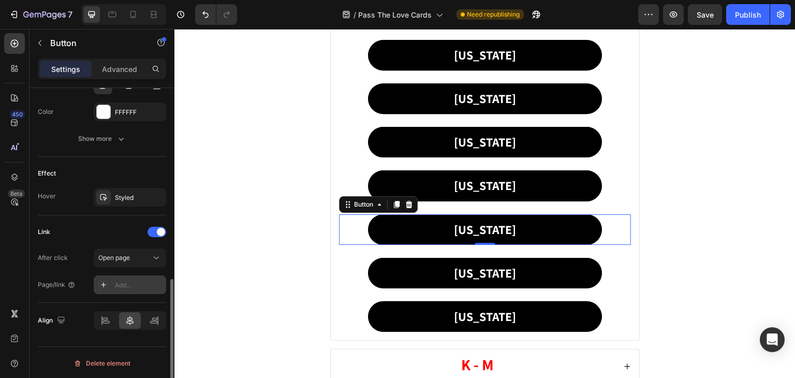
click at [151, 281] on div "Add..." at bounding box center [139, 285] width 49 height 9
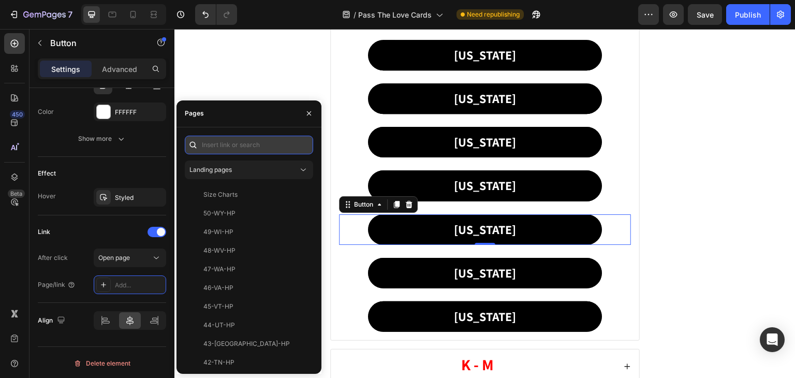
click at [233, 138] on input "text" at bounding box center [249, 145] width 128 height 19
paste input "12-ID-PTL"
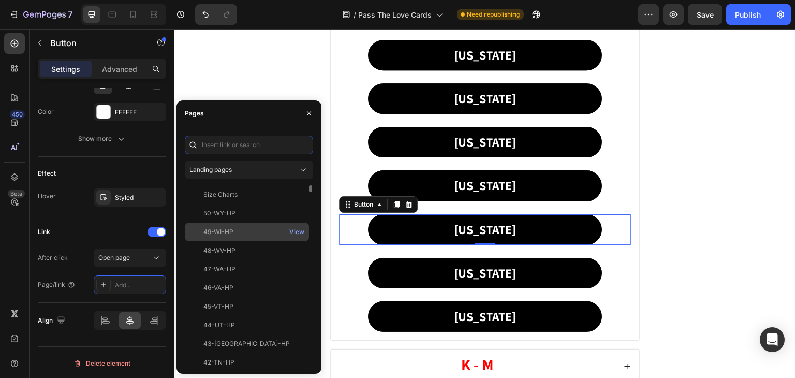
type input "12-ID-PTL"
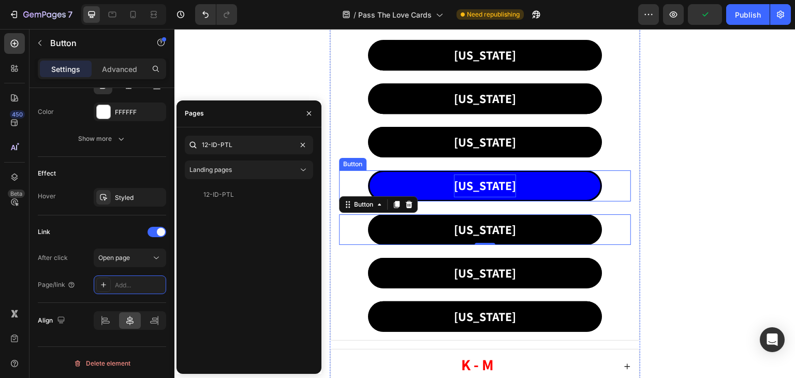
click at [466, 180] on p "[US_STATE]" at bounding box center [485, 186] width 62 height 22
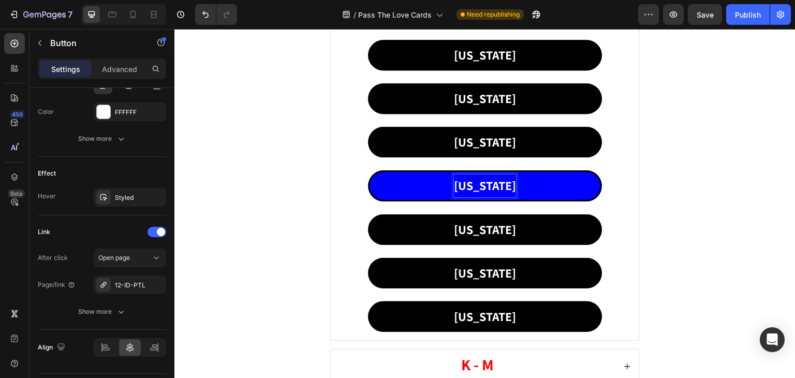
click at [466, 180] on p "[US_STATE]" at bounding box center [485, 186] width 62 height 22
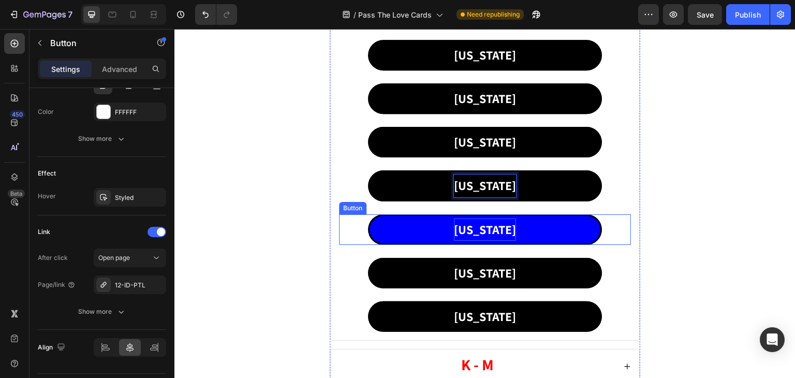
click at [492, 227] on p "[US_STATE]" at bounding box center [485, 230] width 62 height 22
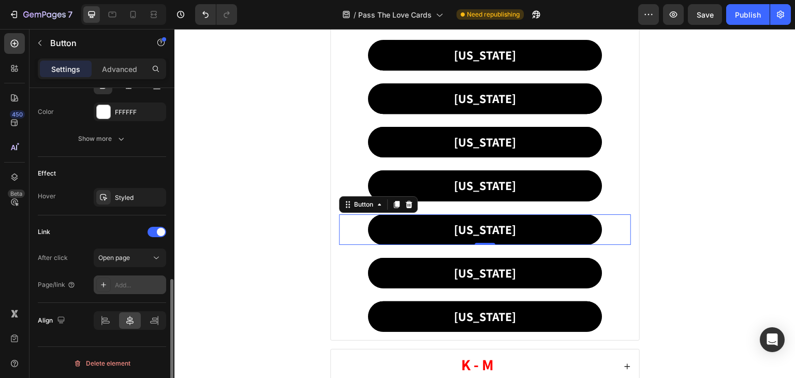
click at [130, 275] on div "Add..." at bounding box center [130, 284] width 72 height 19
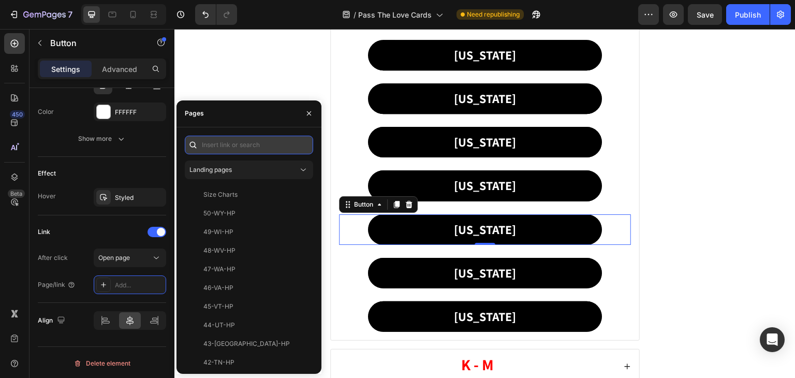
click at [219, 141] on input "text" at bounding box center [249, 145] width 128 height 19
paste input "13-IL-PTL"
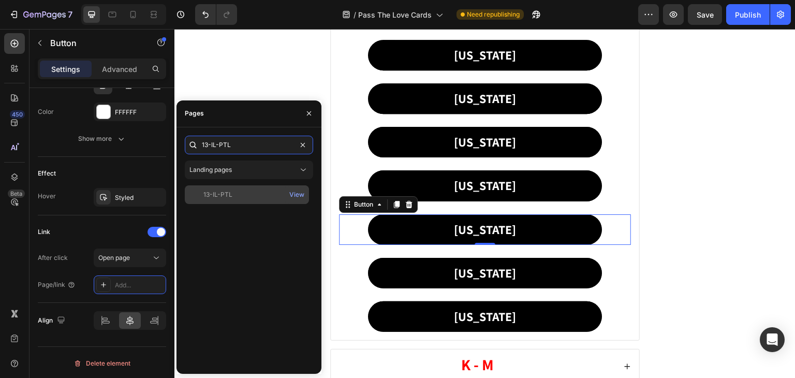
type input "13-IL-PTL"
click at [214, 193] on div "13-IL-PTL" at bounding box center [218, 194] width 29 height 9
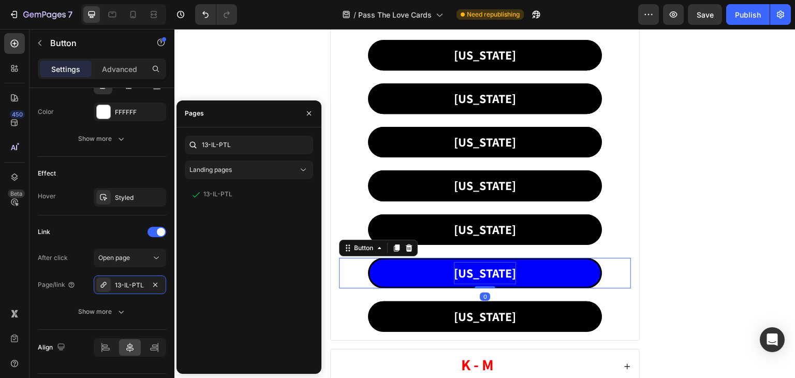
click at [476, 273] on p "[US_STATE]" at bounding box center [485, 273] width 62 height 22
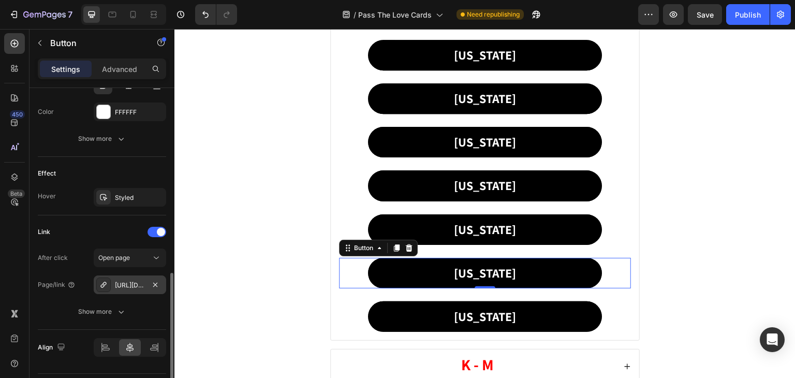
click at [133, 282] on div "https://coldstreets.com/ptl-in" at bounding box center [130, 285] width 30 height 9
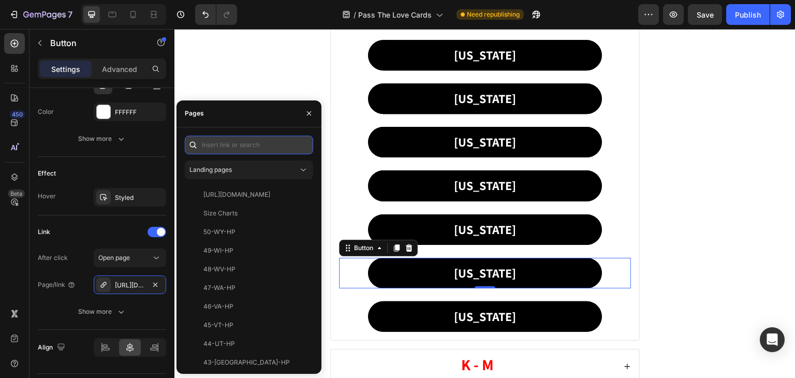
click at [225, 142] on input "text" at bounding box center [249, 145] width 128 height 19
paste input "14-IN-PTL"
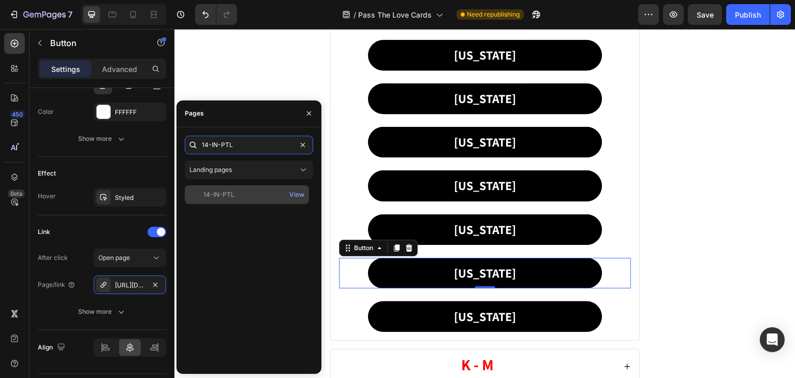
type input "14-IN-PTL"
click at [234, 198] on div "14-IN-PTL" at bounding box center [247, 194] width 116 height 9
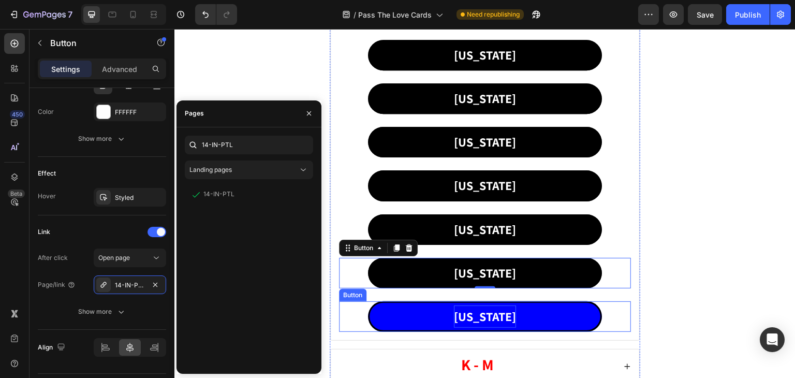
click at [486, 319] on p "[US_STATE]" at bounding box center [485, 317] width 62 height 22
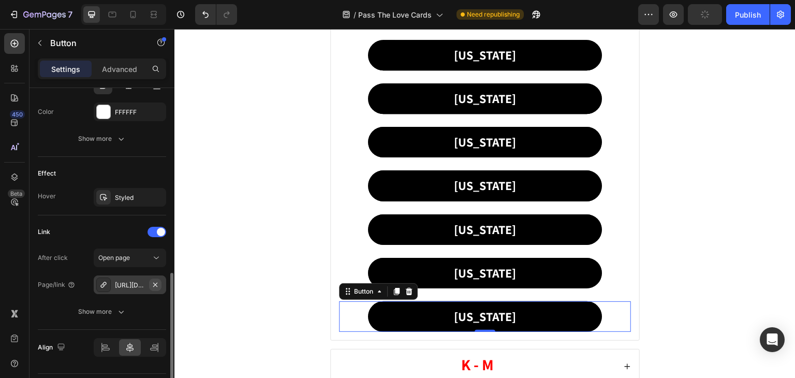
click at [151, 282] on icon "button" at bounding box center [155, 285] width 8 height 8
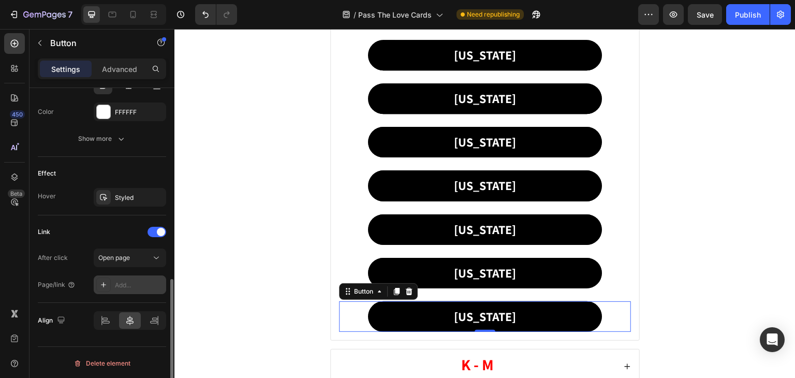
click at [117, 281] on div "Add..." at bounding box center [139, 285] width 49 height 9
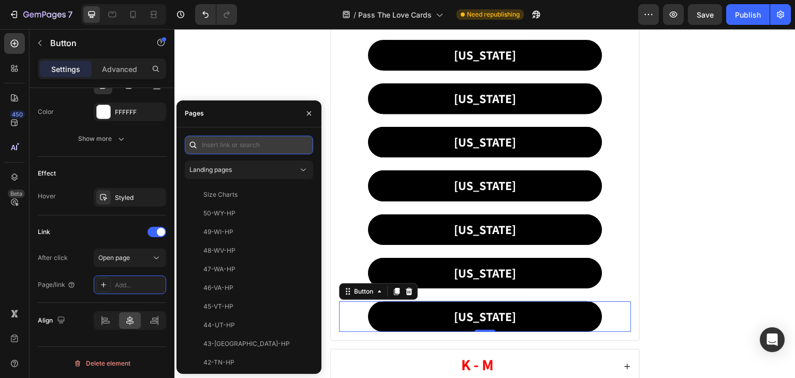
click at [244, 143] on input "text" at bounding box center [249, 145] width 128 height 19
paste input "15-IA-PTL"
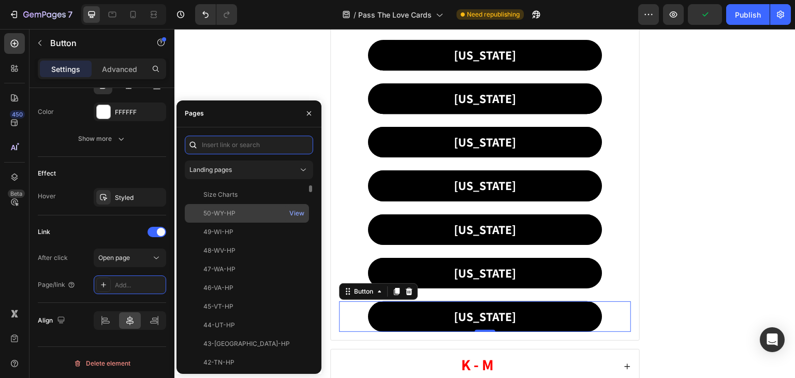
type input "15-IA-PTL"
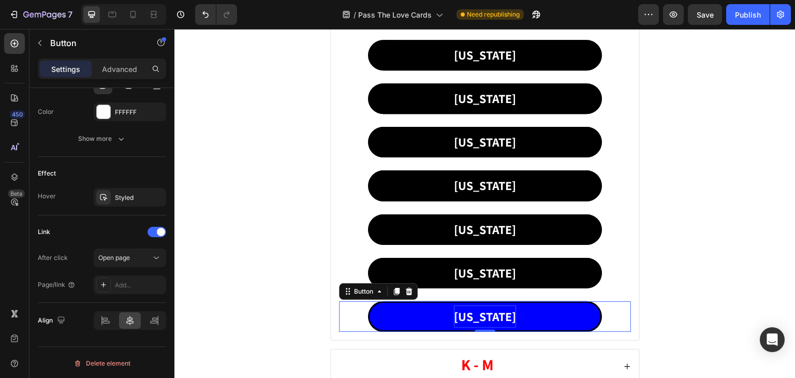
click at [483, 310] on p "[US_STATE]" at bounding box center [485, 317] width 62 height 22
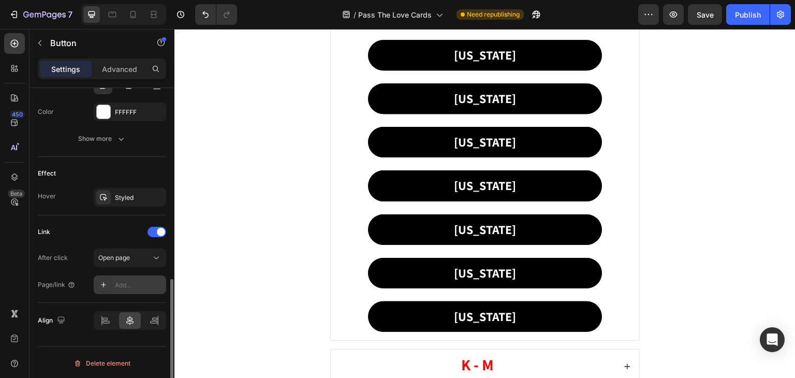
click at [139, 277] on div "Add..." at bounding box center [130, 284] width 72 height 19
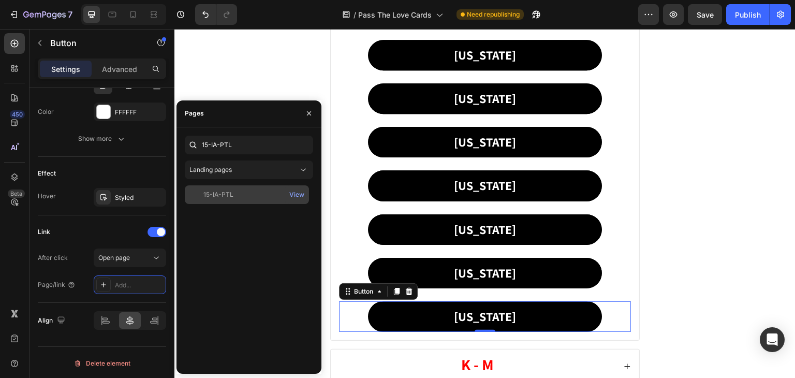
click at [218, 196] on div "15-IA-PTL" at bounding box center [219, 194] width 30 height 9
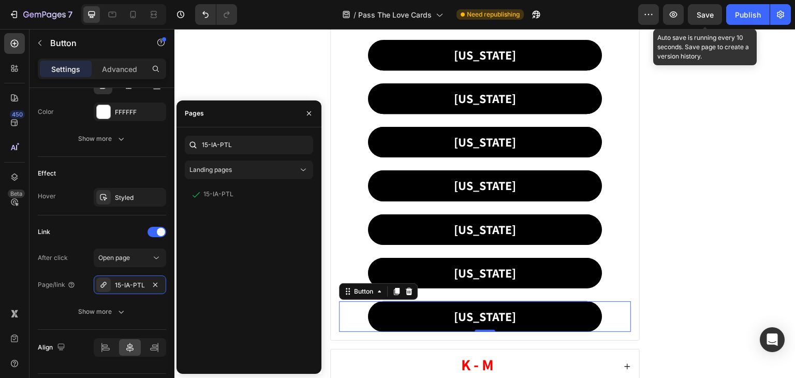
click at [706, 13] on span "Save" at bounding box center [705, 14] width 17 height 9
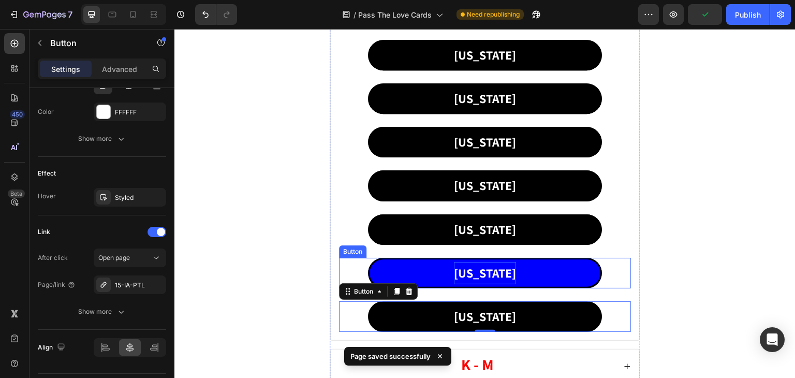
click at [460, 269] on p "[US_STATE]" at bounding box center [485, 273] width 62 height 22
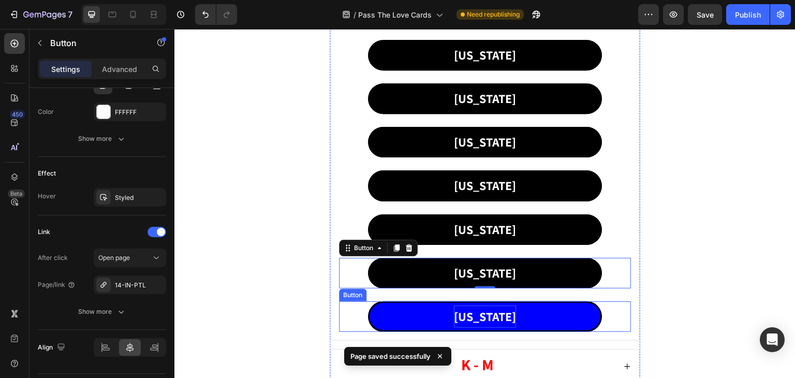
click at [473, 313] on p "[US_STATE]" at bounding box center [485, 317] width 62 height 22
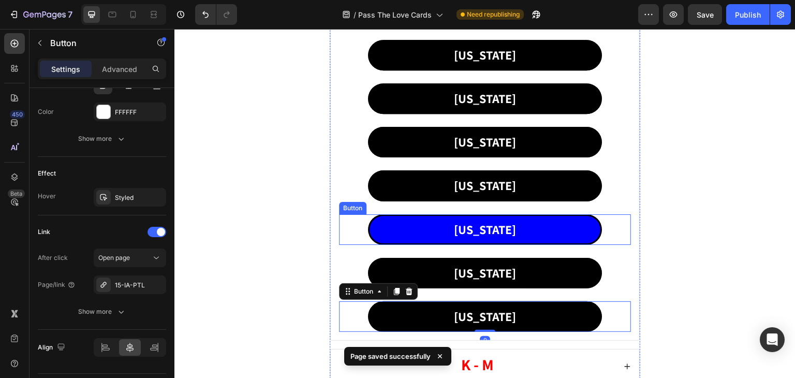
click at [510, 228] on link "[US_STATE]" at bounding box center [485, 229] width 234 height 31
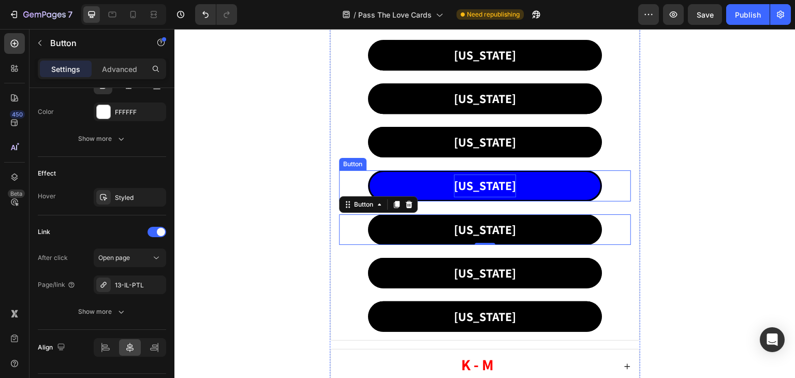
click at [498, 179] on p "[US_STATE]" at bounding box center [485, 186] width 62 height 22
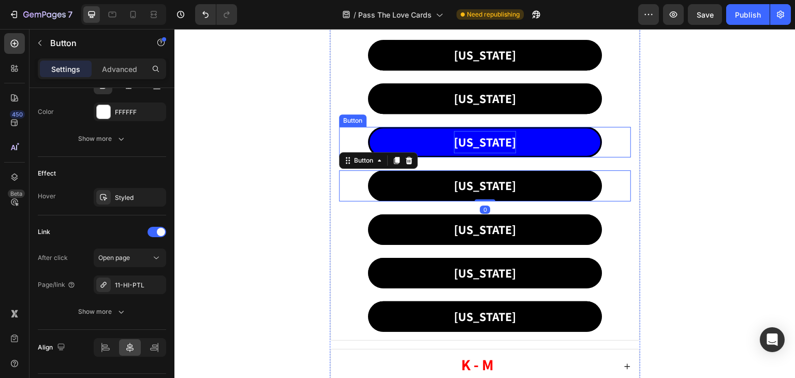
click at [482, 134] on p "[US_STATE]" at bounding box center [485, 142] width 62 height 22
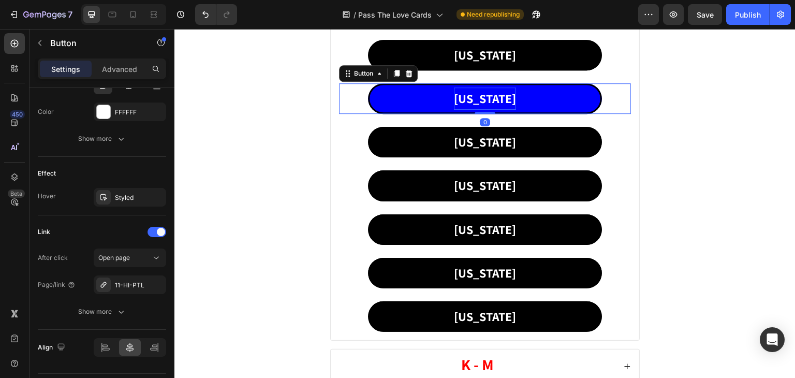
click at [484, 92] on p "[US_STATE]" at bounding box center [485, 99] width 62 height 22
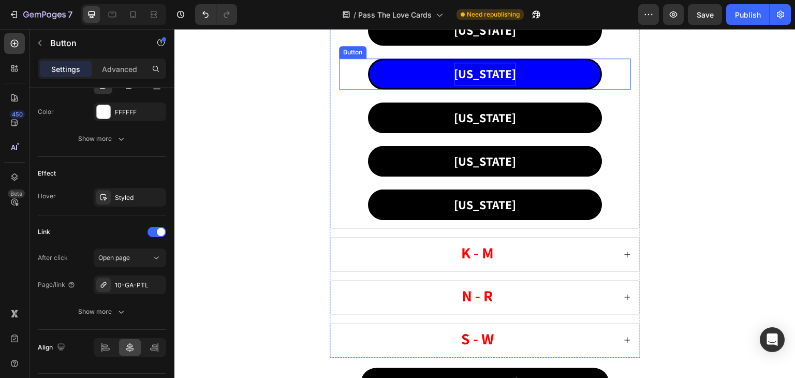
scroll to position [880, 0]
